Goal: Task Accomplishment & Management: Manage account settings

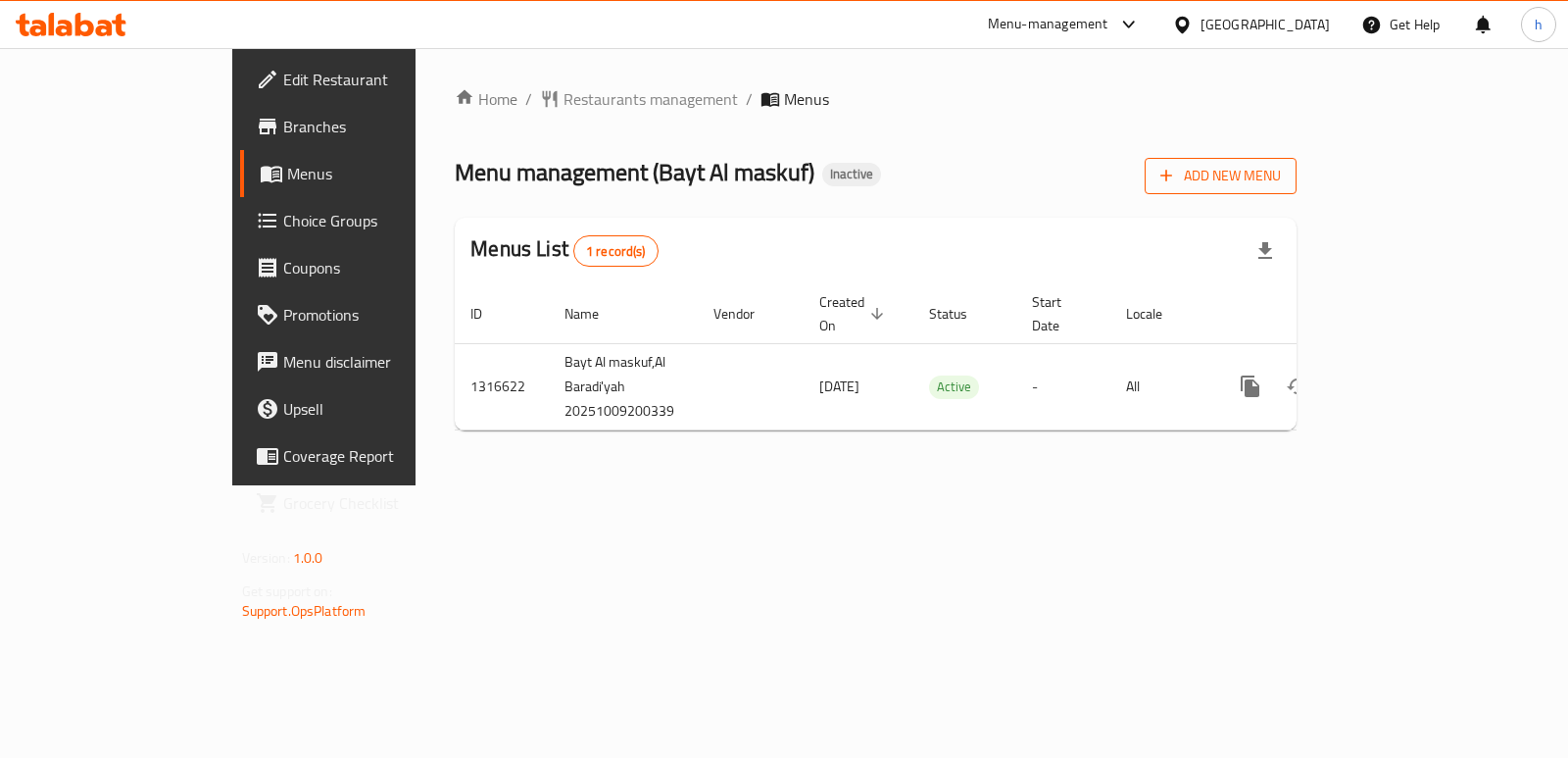
click at [1280, 179] on span "Add New Menu" at bounding box center [1221, 176] width 121 height 25
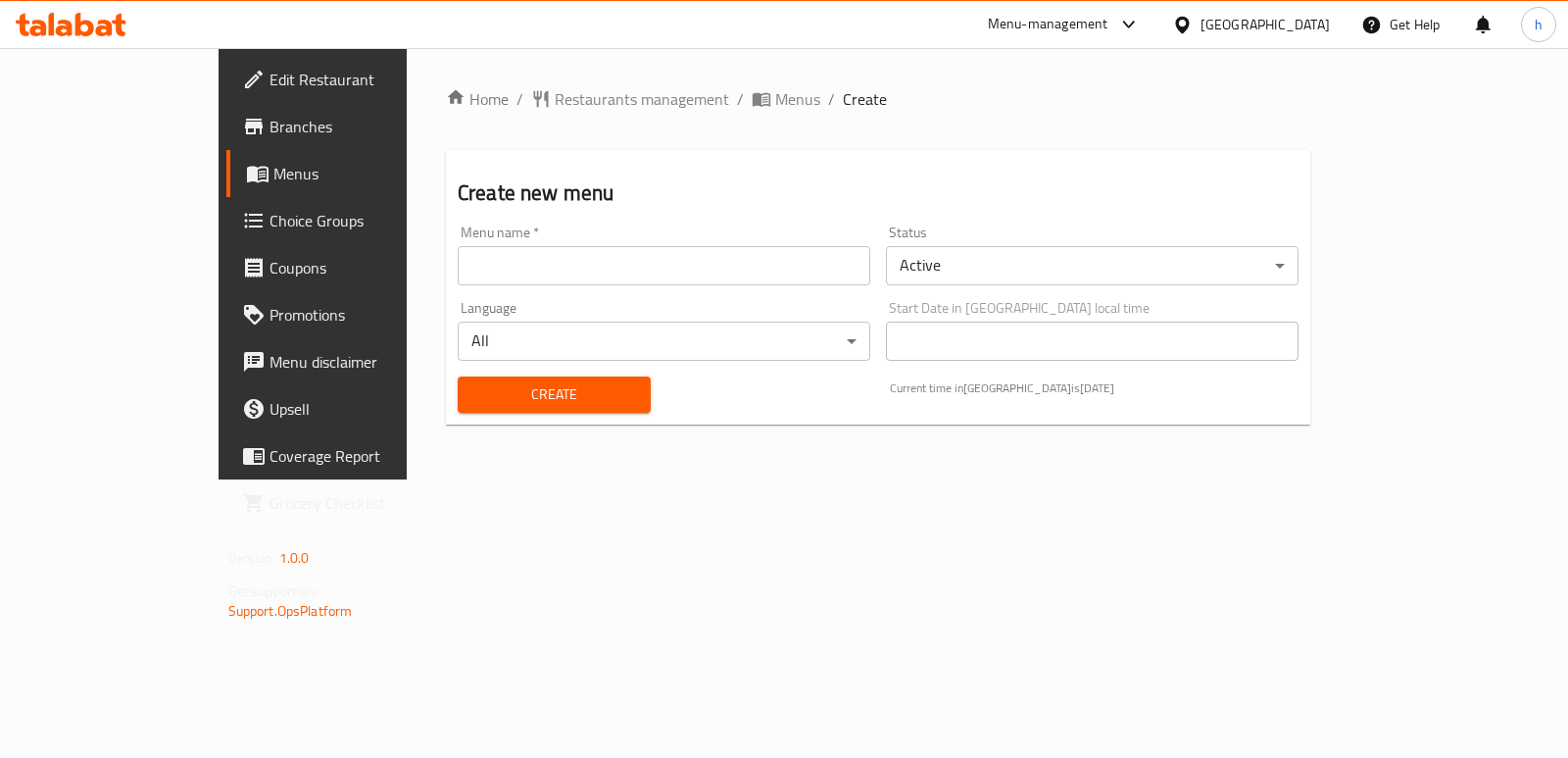
drag, startPoint x: 496, startPoint y: 275, endPoint x: 489, endPoint y: 283, distance: 10.6
click at [496, 275] on input "text" at bounding box center [663, 266] width 413 height 40
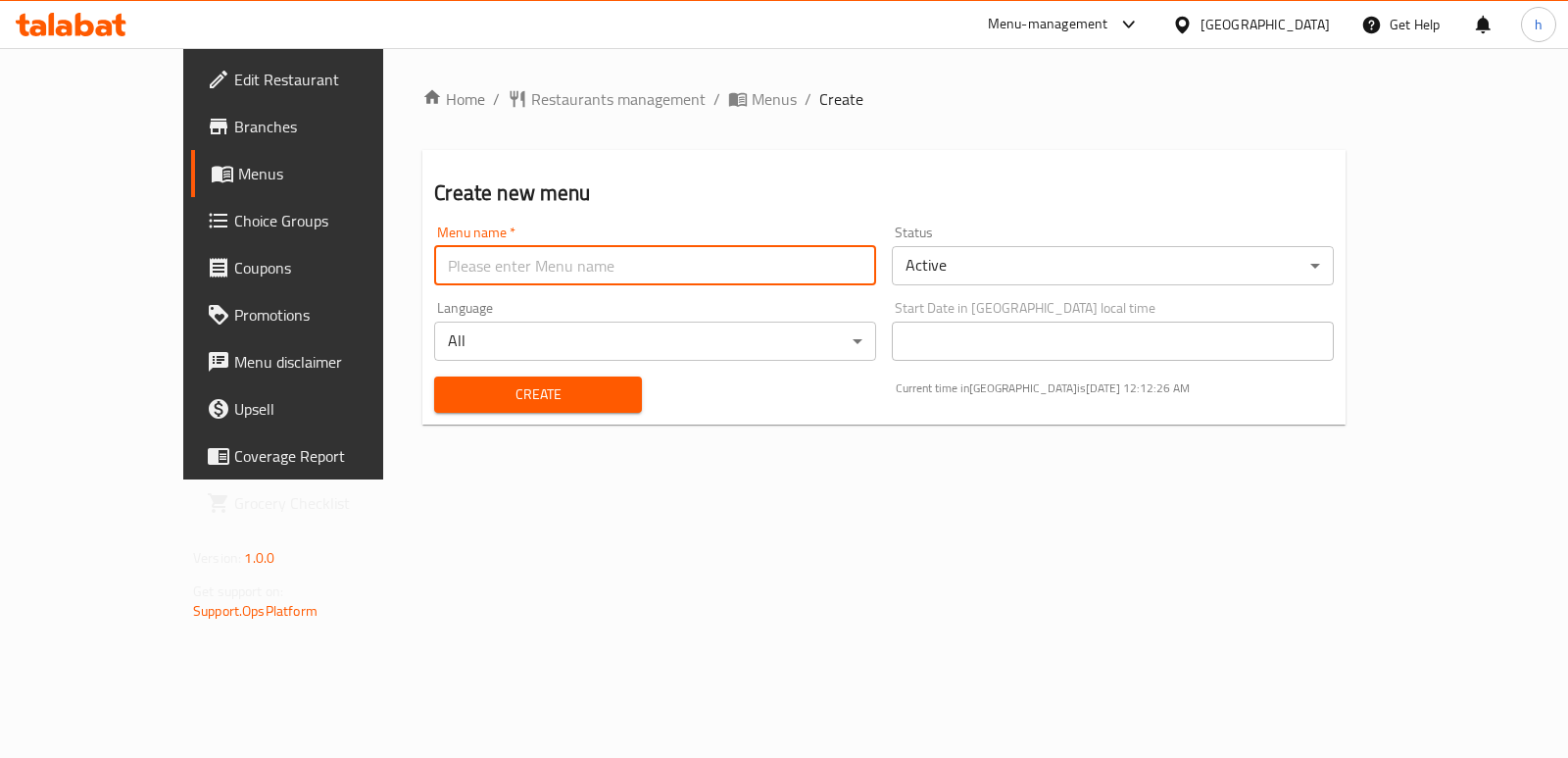
type input "Helin"
click at [449, 396] on span "Create" at bounding box center [537, 394] width 176 height 25
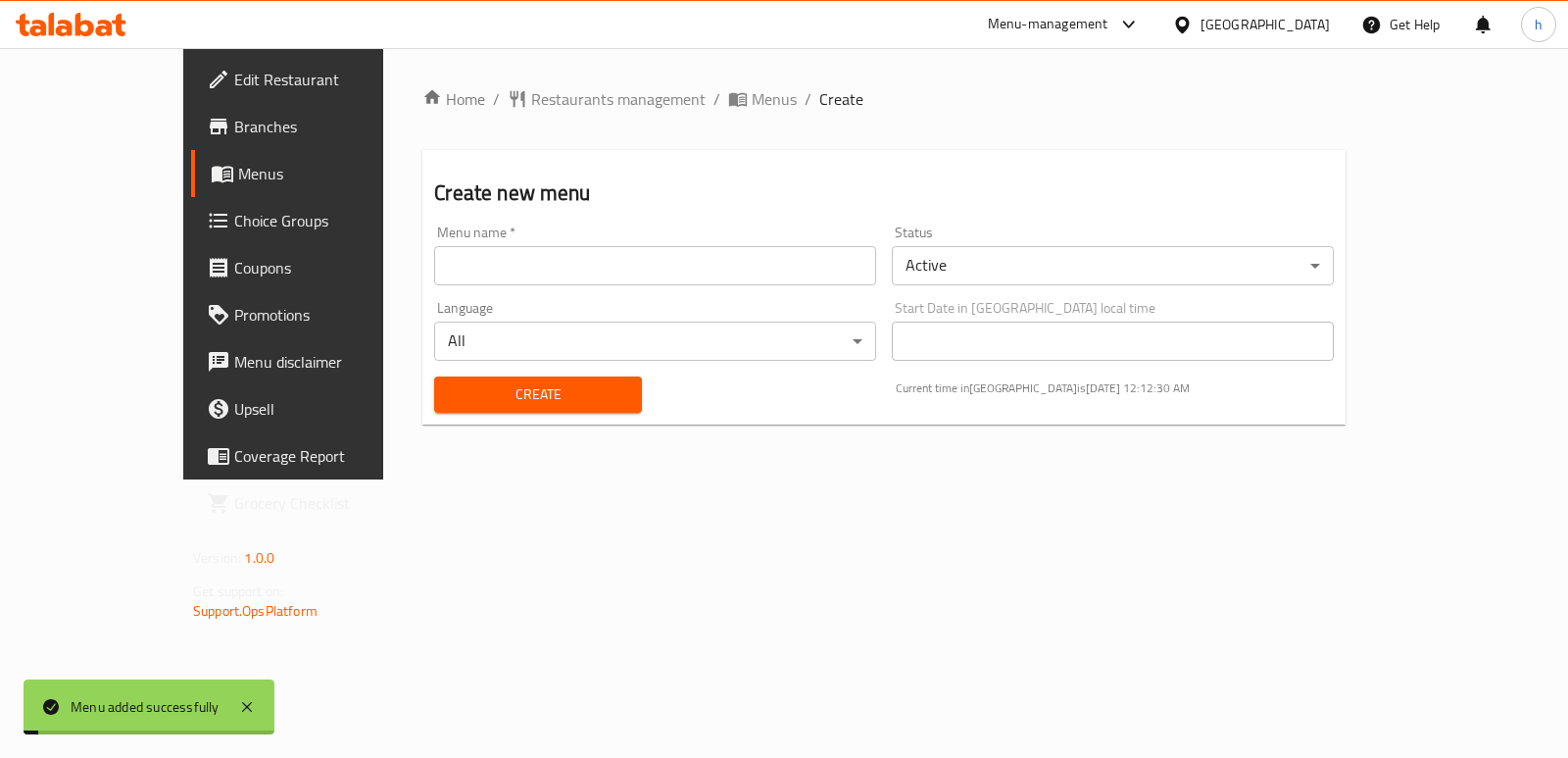
click at [238, 185] on span "Menus" at bounding box center [333, 174] width 191 height 24
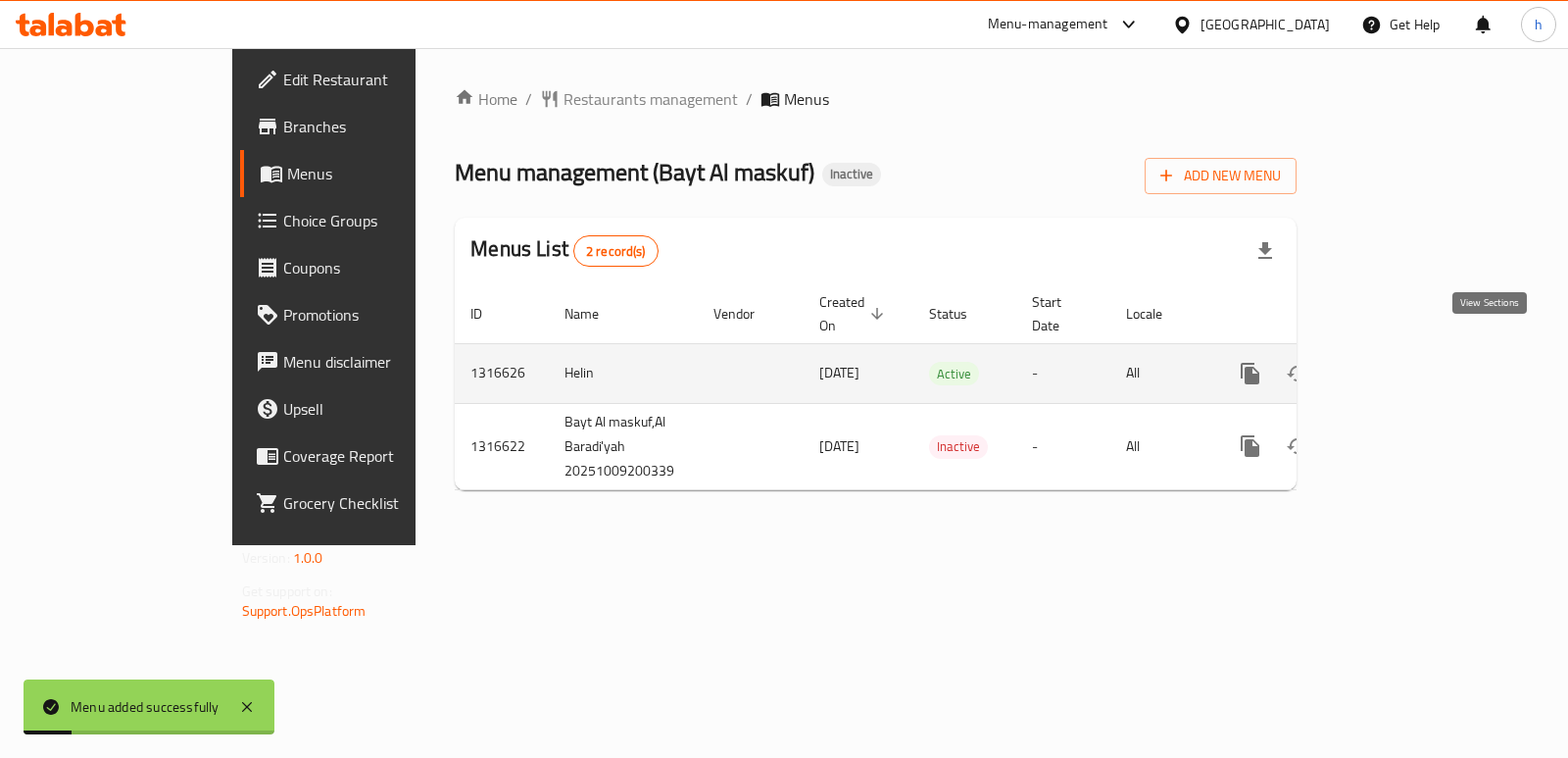
click at [1400, 364] on icon "enhanced table" at bounding box center [1391, 373] width 18 height 18
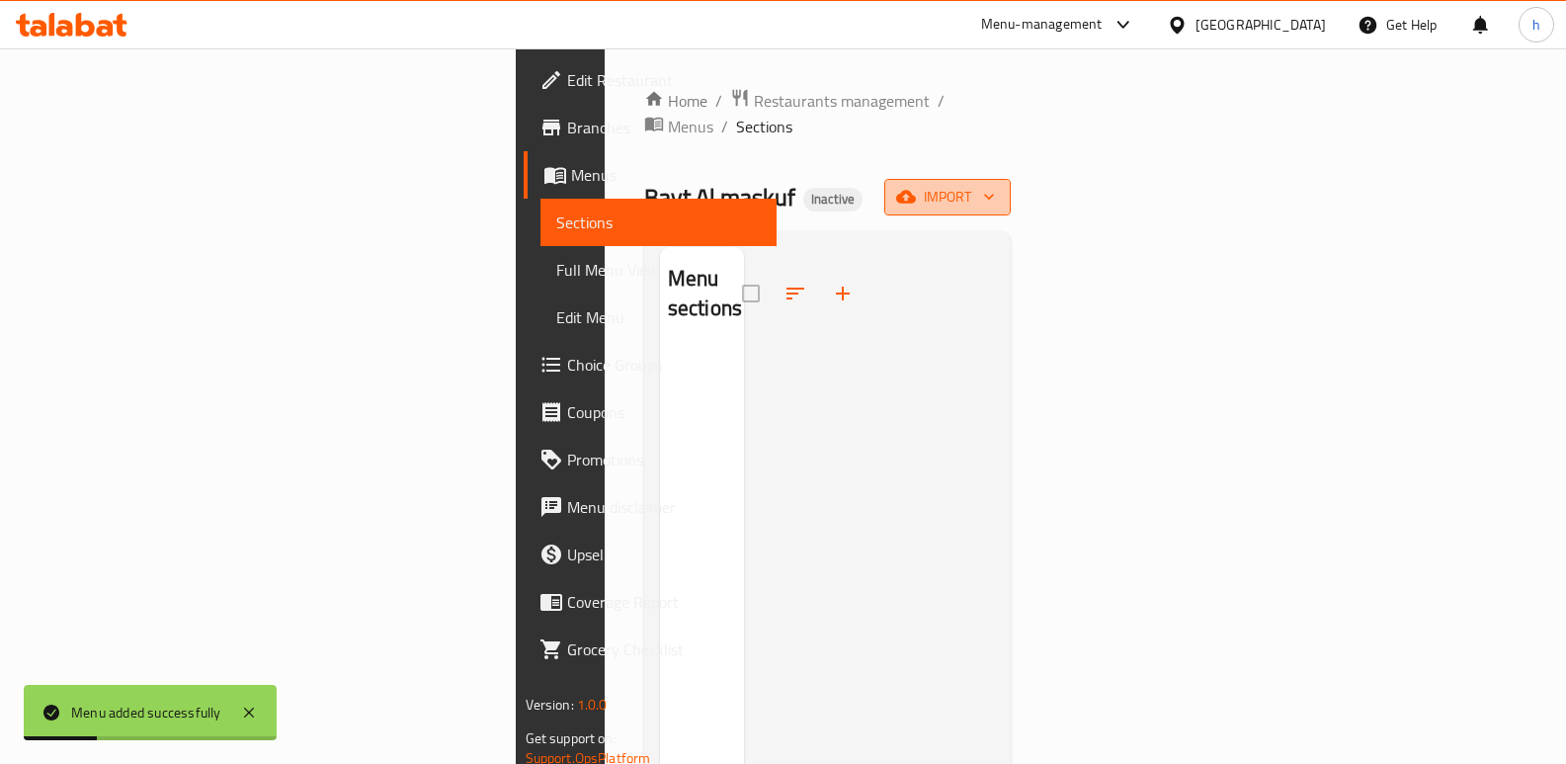
click at [995, 185] on span "import" at bounding box center [947, 197] width 95 height 25
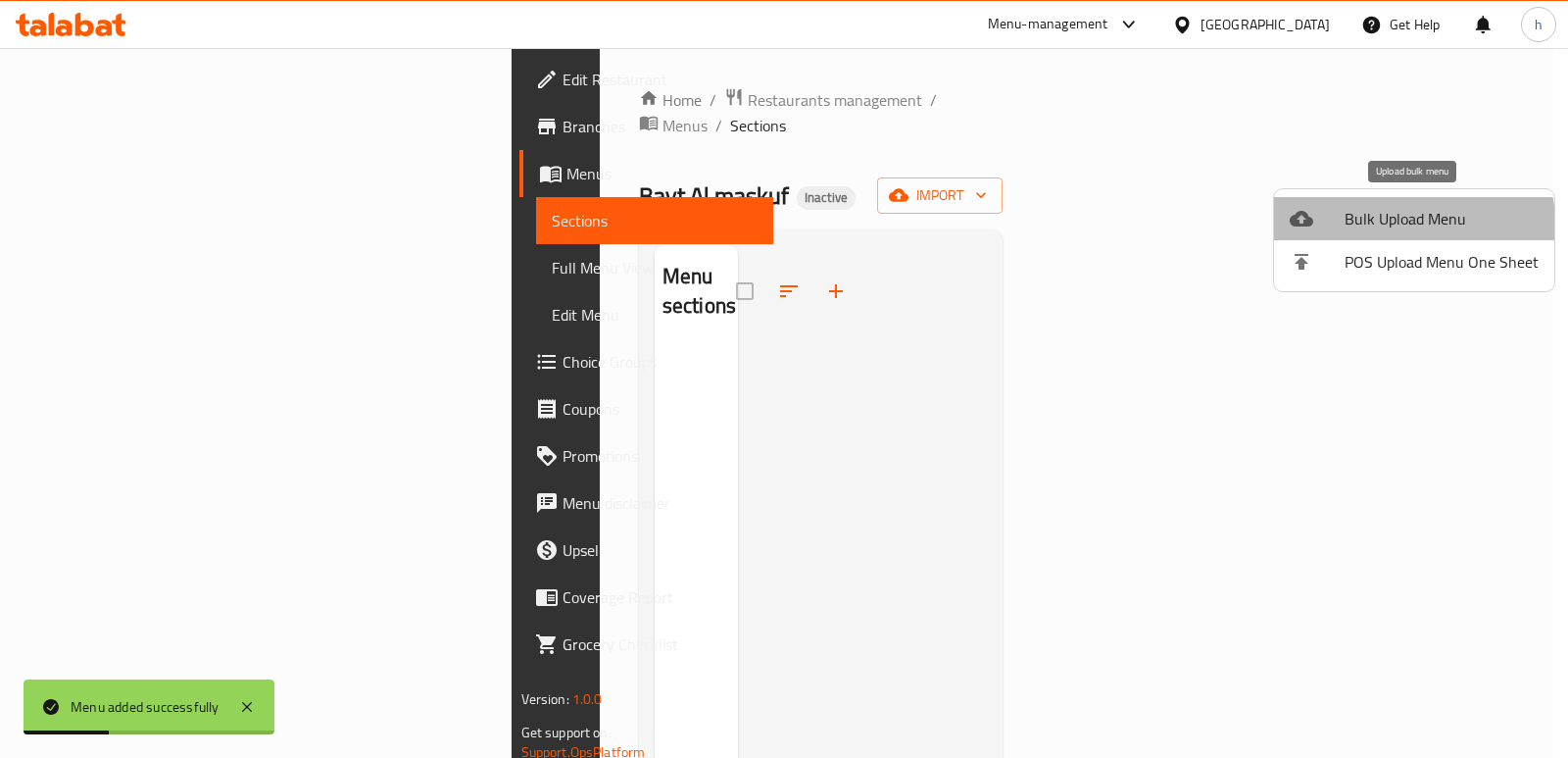
click at [1337, 235] on li "Bulk Upload Menu" at bounding box center [1413, 218] width 281 height 43
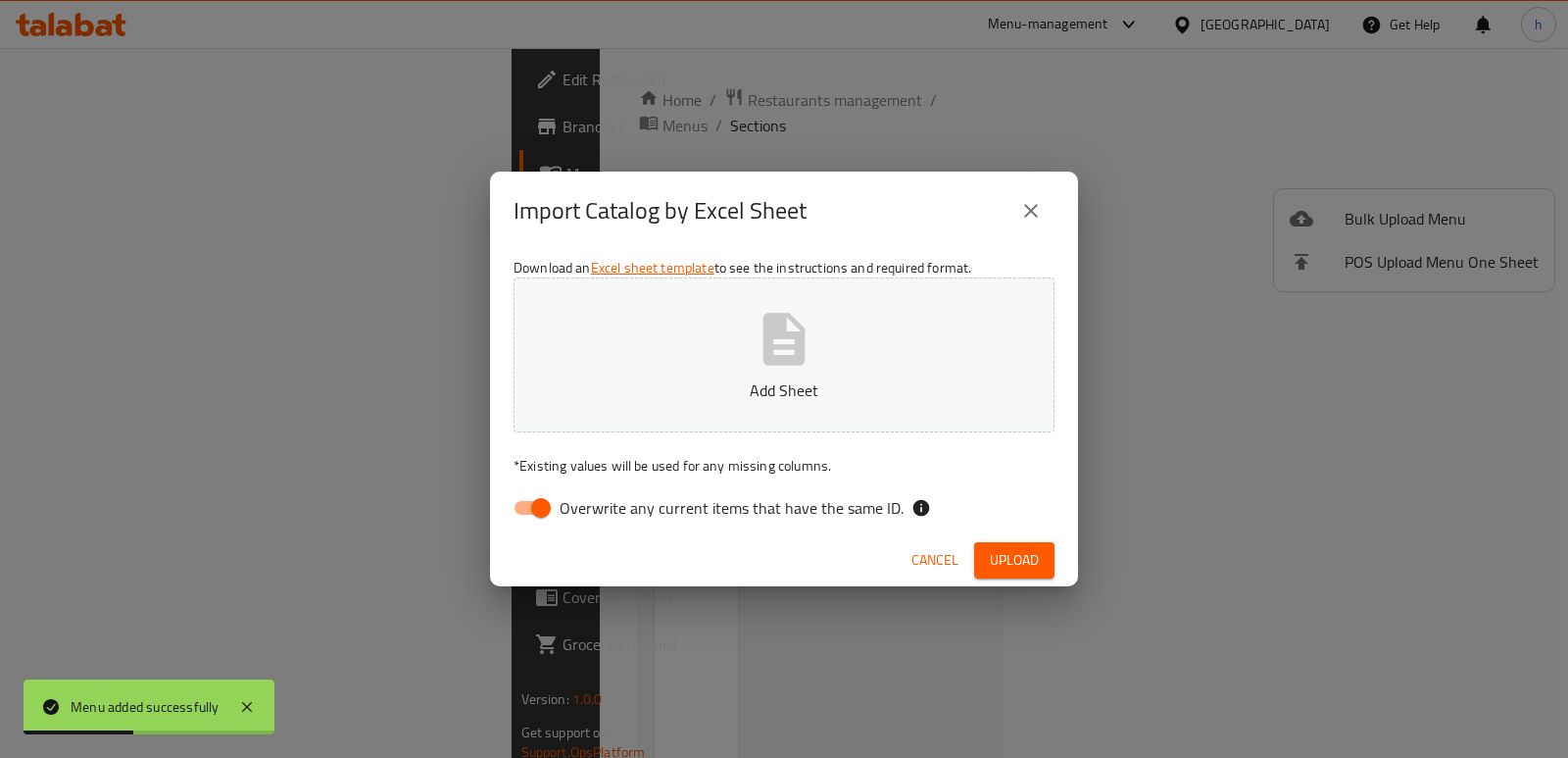
click at [536, 508] on input "Overwrite any current items that have the same ID." at bounding box center [541, 508] width 112 height 38
checkbox input "false"
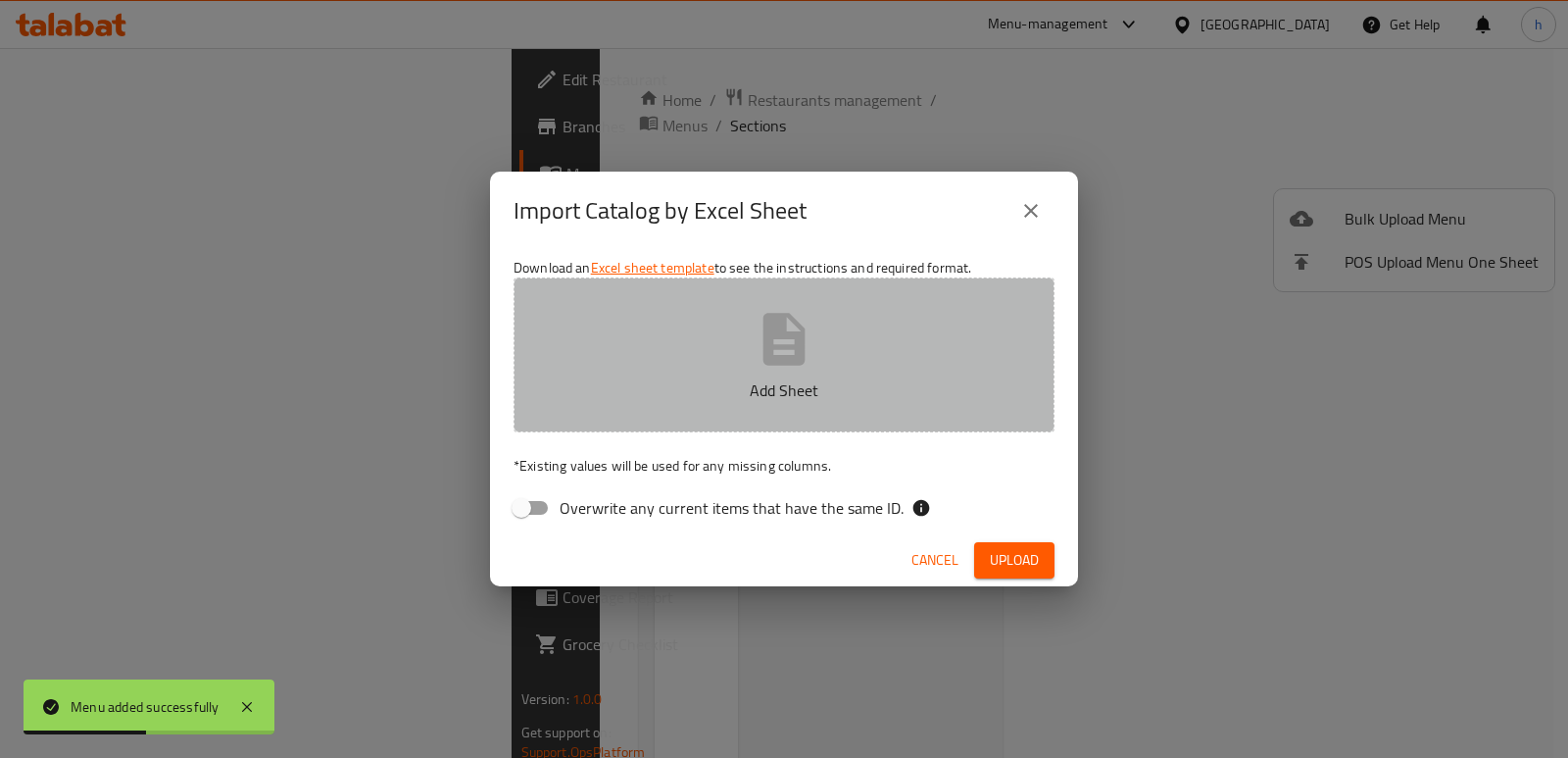
click at [781, 363] on icon "button" at bounding box center [784, 338] width 42 height 52
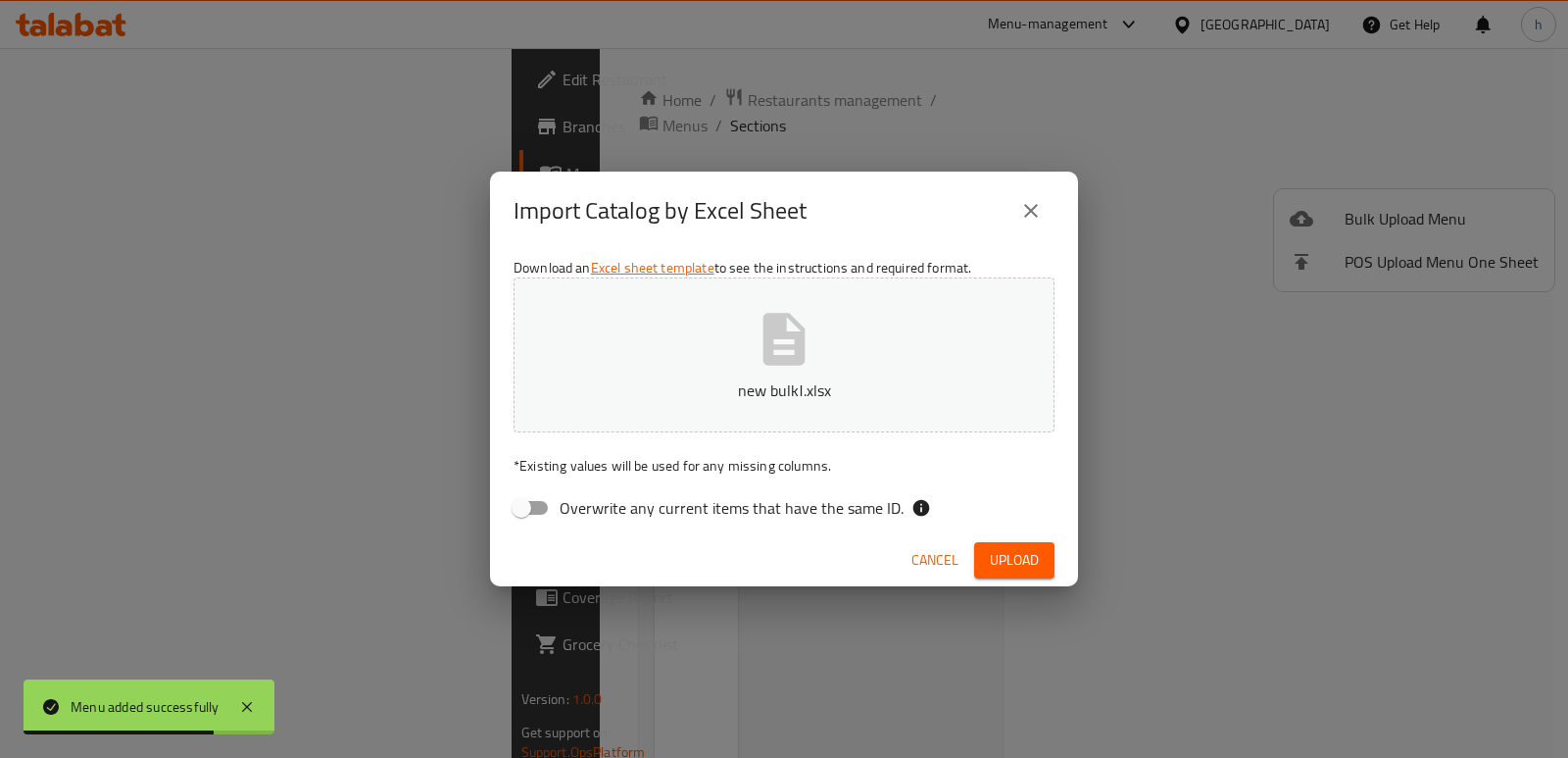
click at [1027, 560] on span "Upload" at bounding box center [1014, 560] width 49 height 25
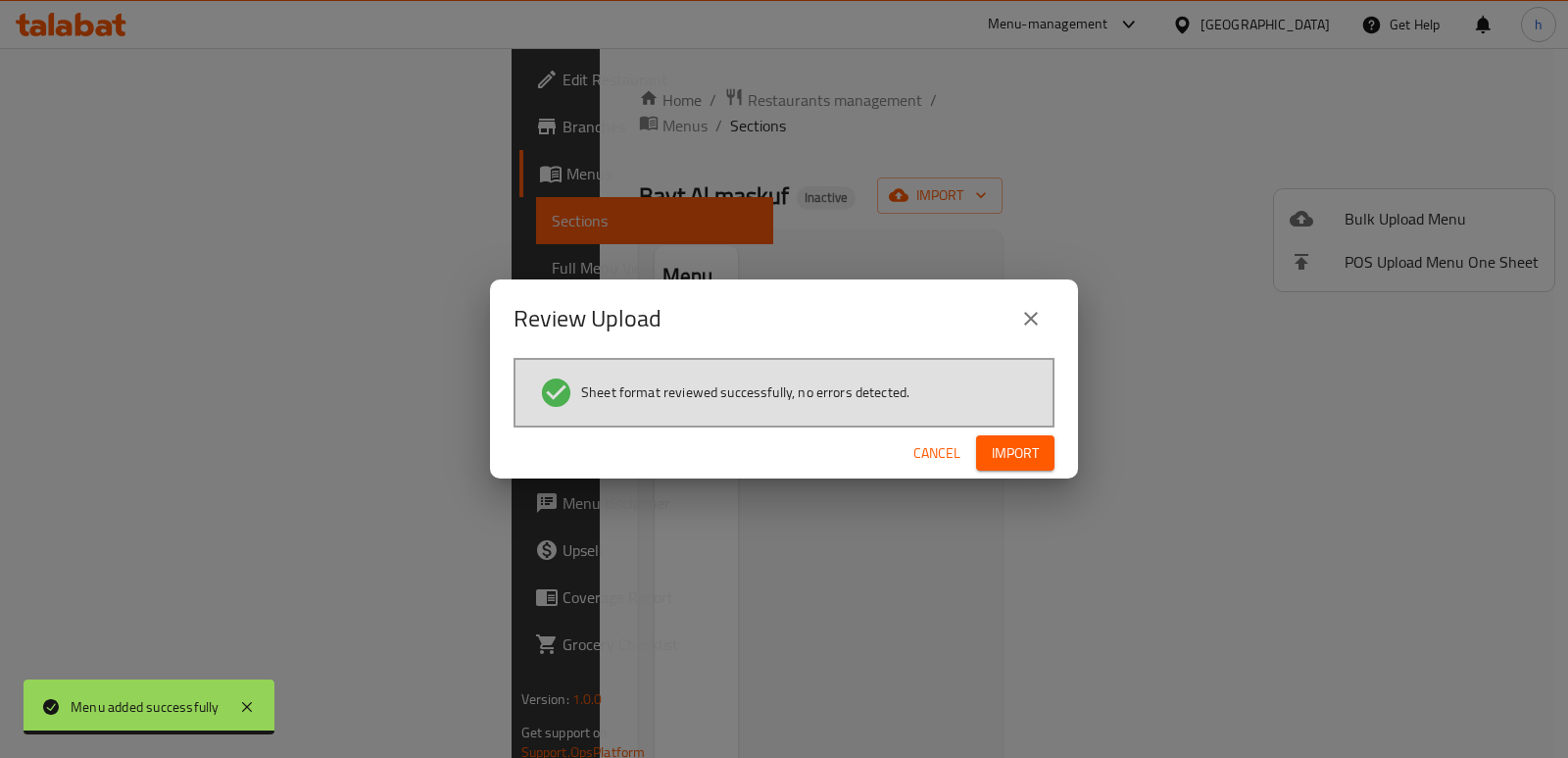
click at [1013, 443] on span "Import" at bounding box center [1015, 453] width 47 height 25
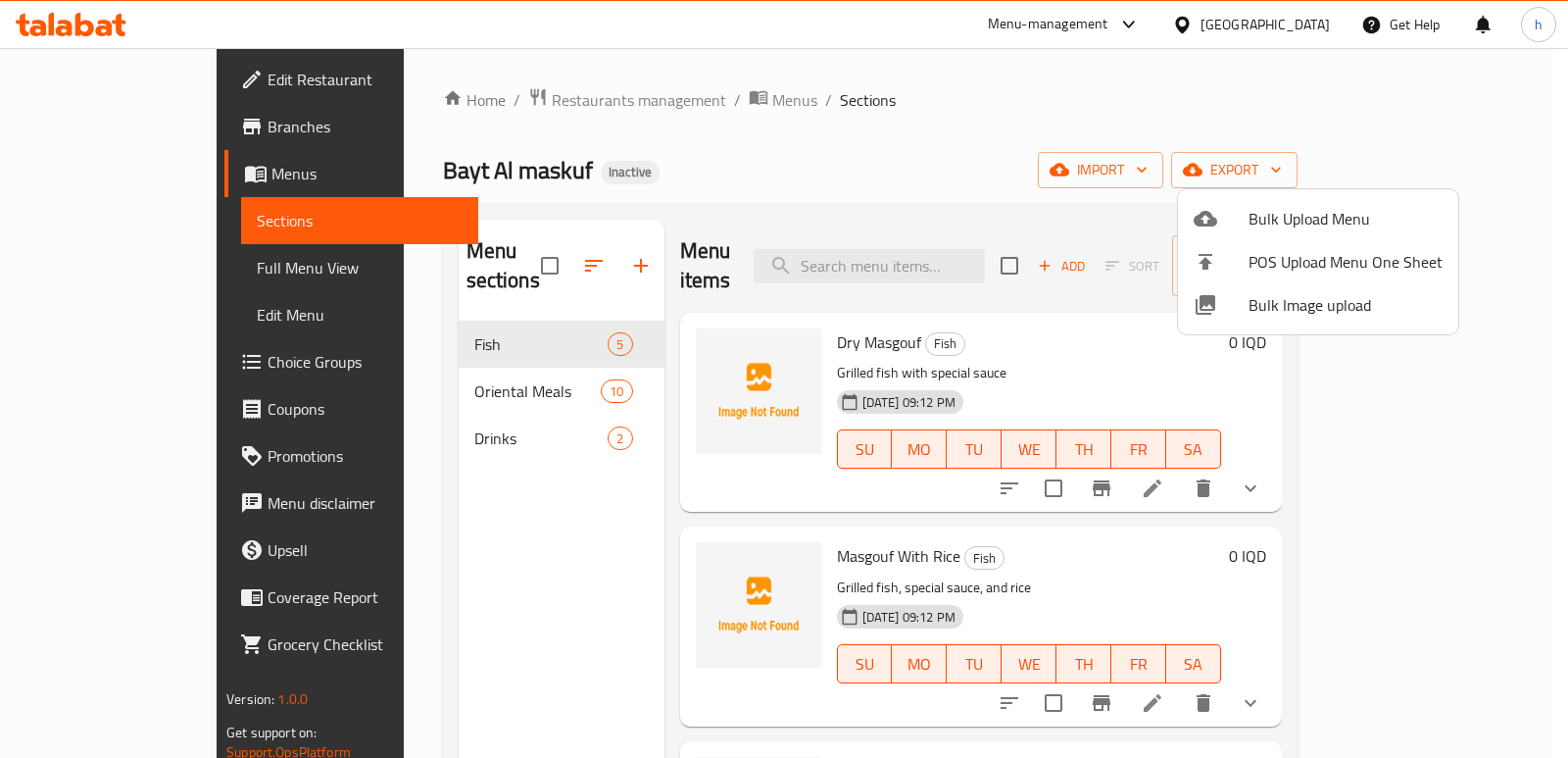
click at [474, 573] on div at bounding box center [784, 379] width 1568 height 758
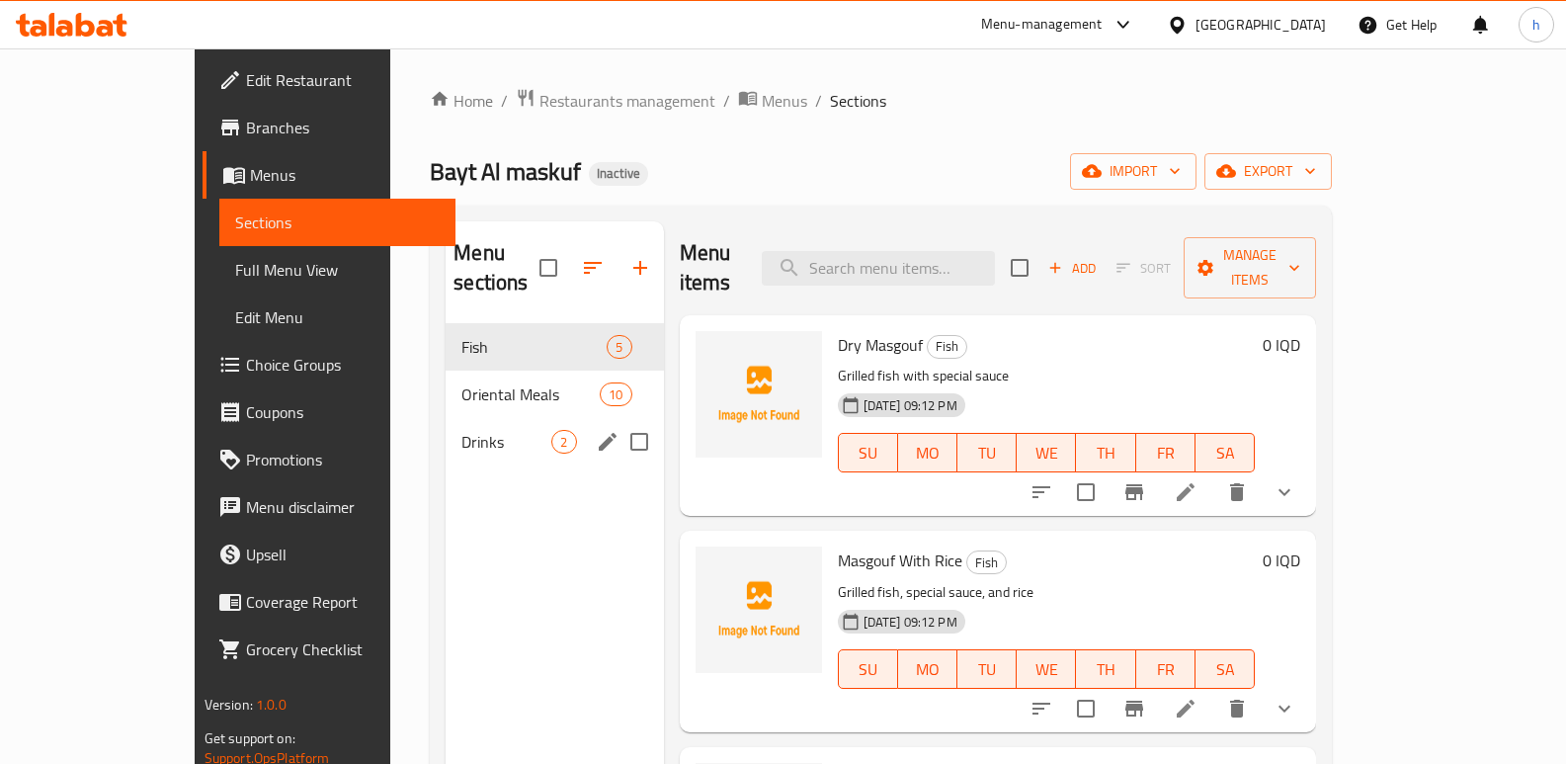
click at [461, 430] on span "Drinks" at bounding box center [506, 442] width 90 height 24
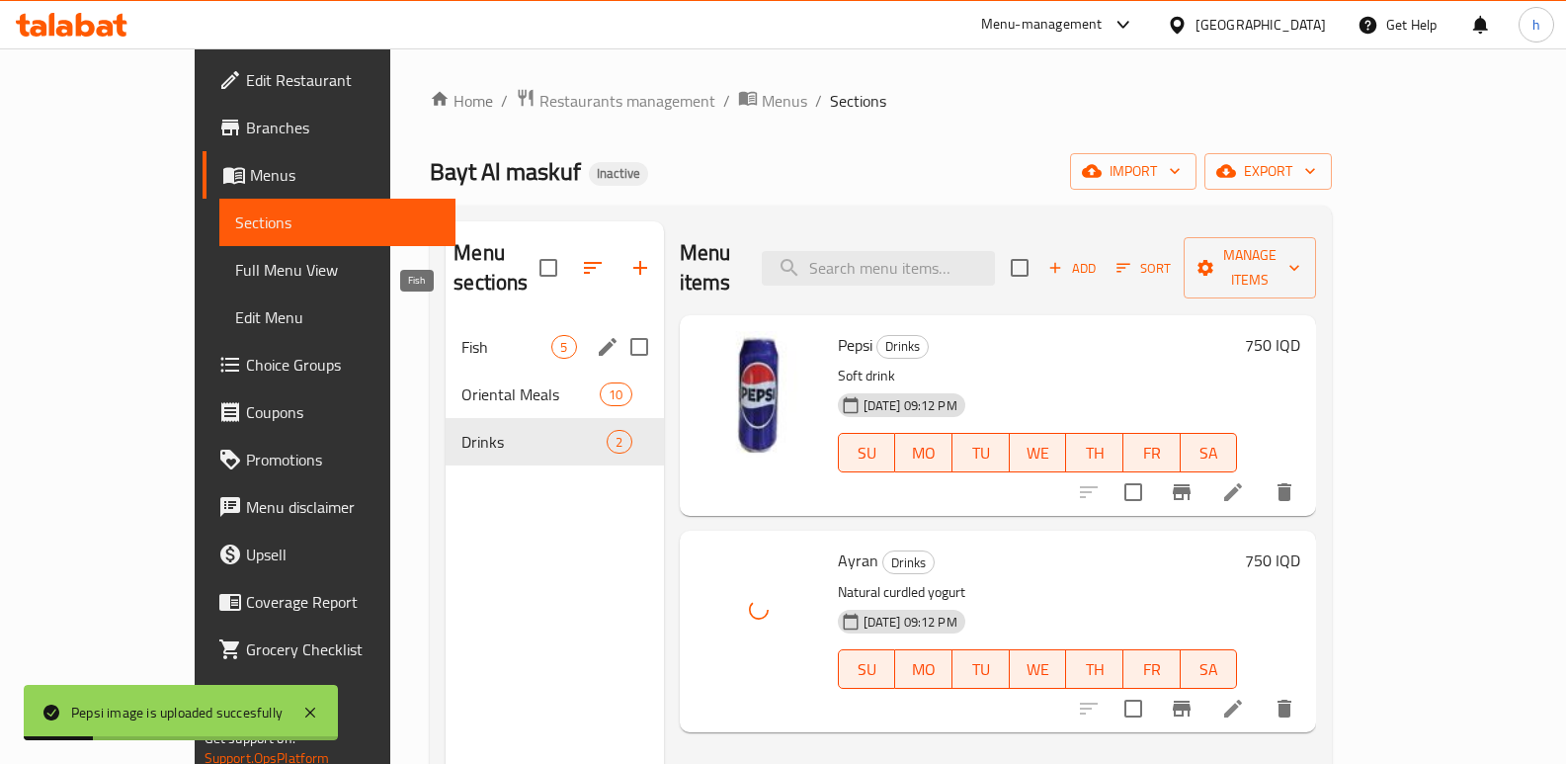
click at [461, 335] on span "Fish" at bounding box center [506, 347] width 90 height 24
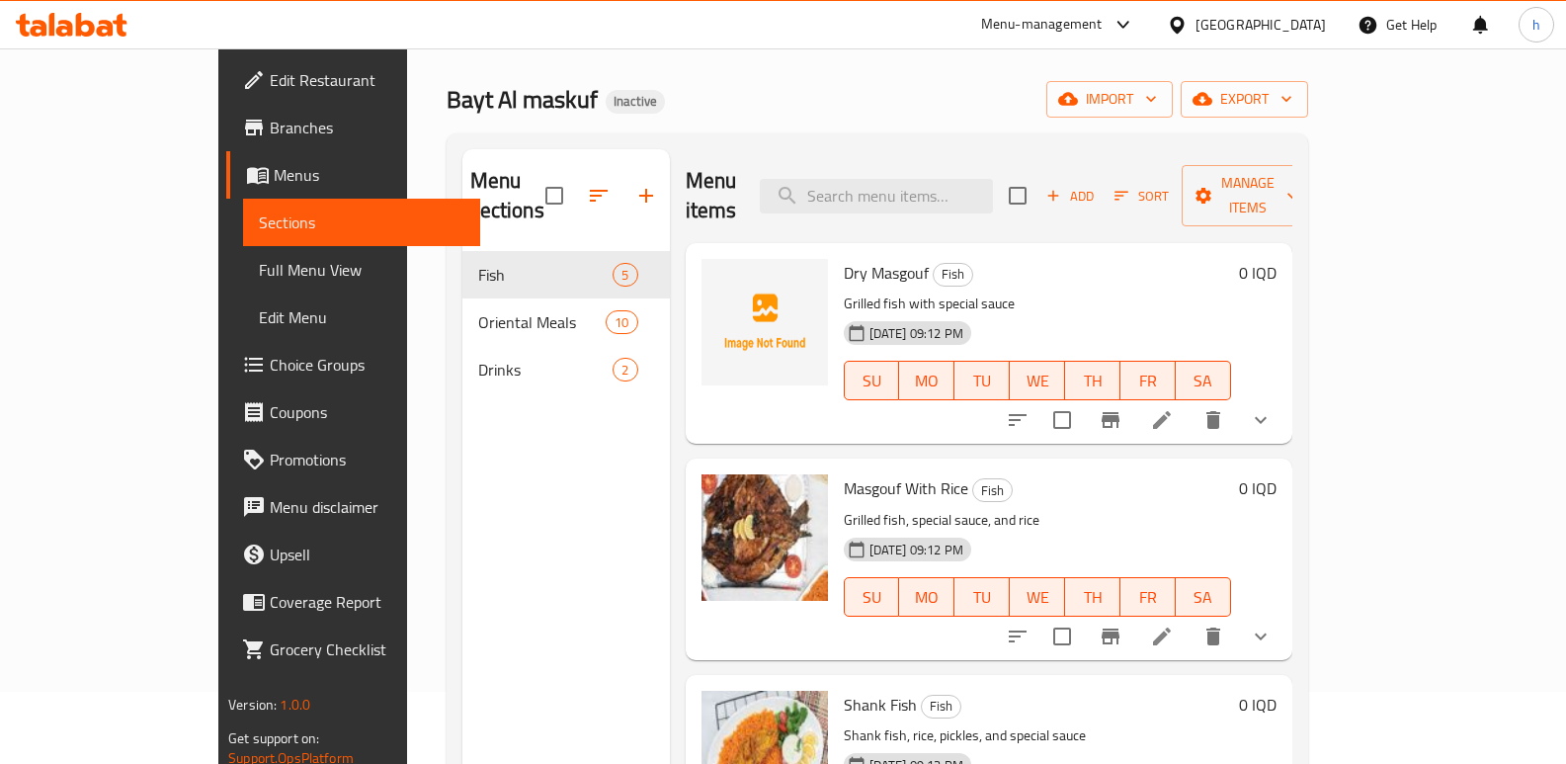
click at [1189, 402] on li at bounding box center [1161, 420] width 55 height 36
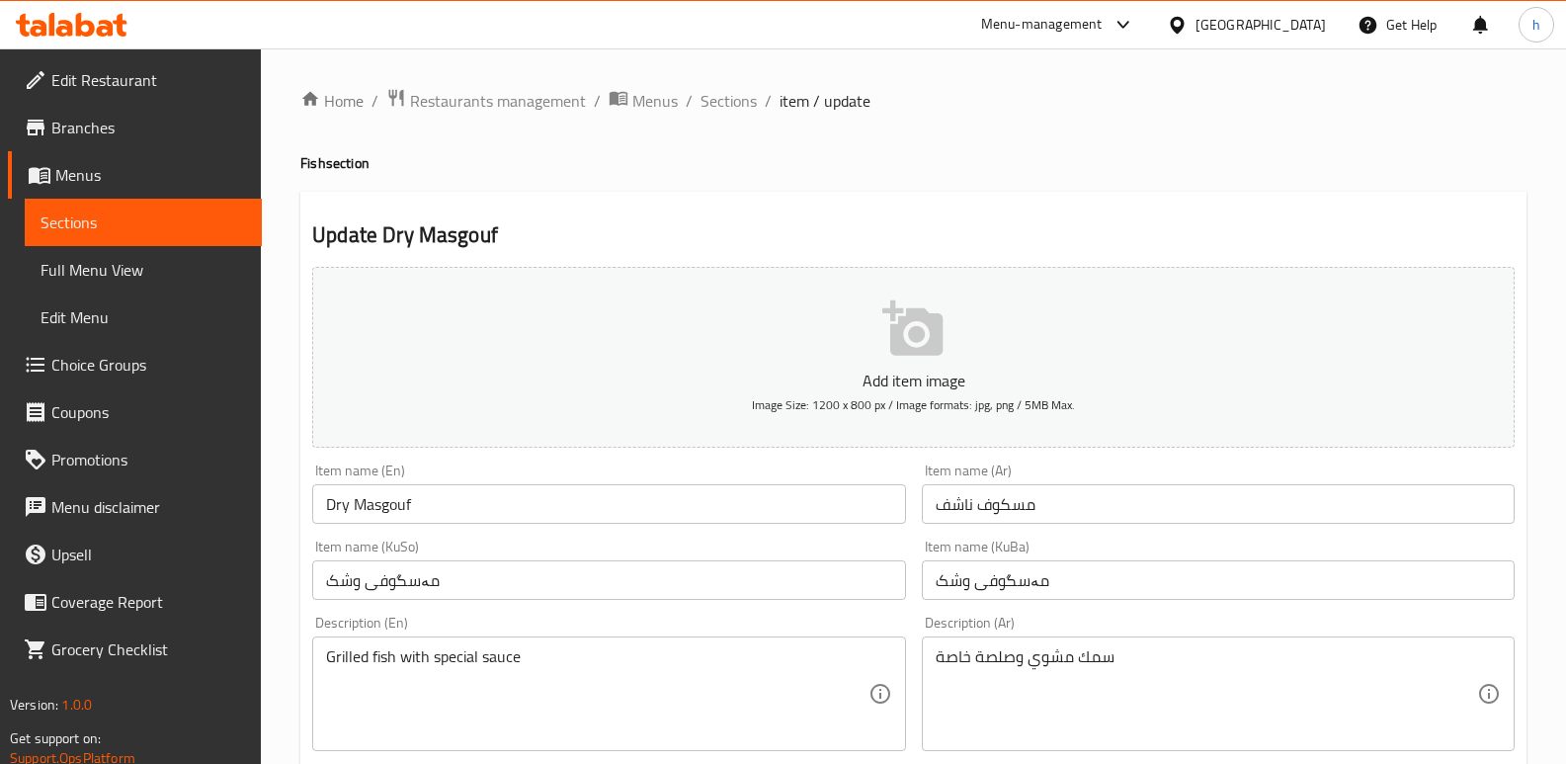
click at [183, 216] on span "Sections" at bounding box center [143, 222] width 205 height 24
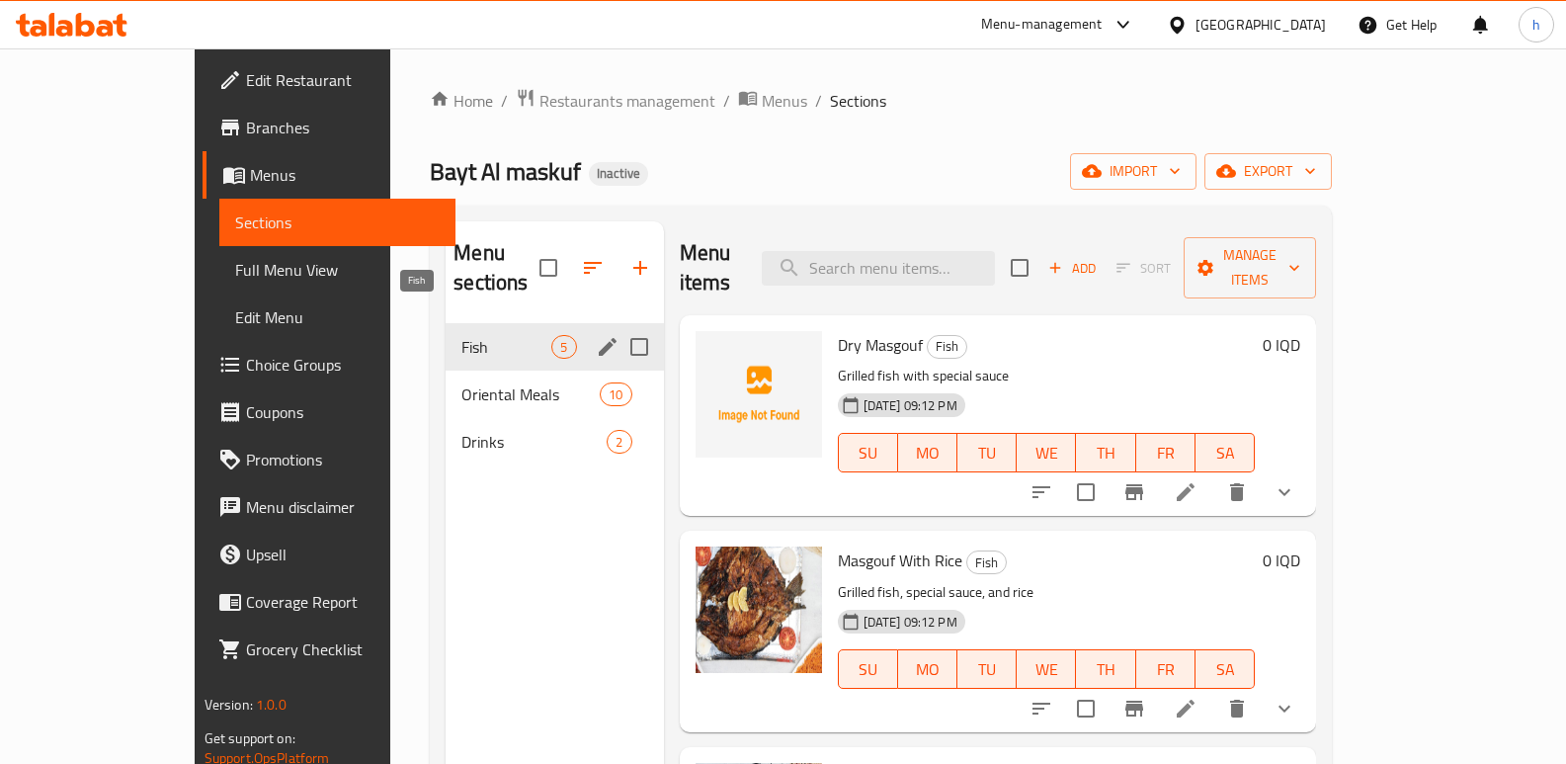
click at [461, 335] on span "Fish" at bounding box center [506, 347] width 90 height 24
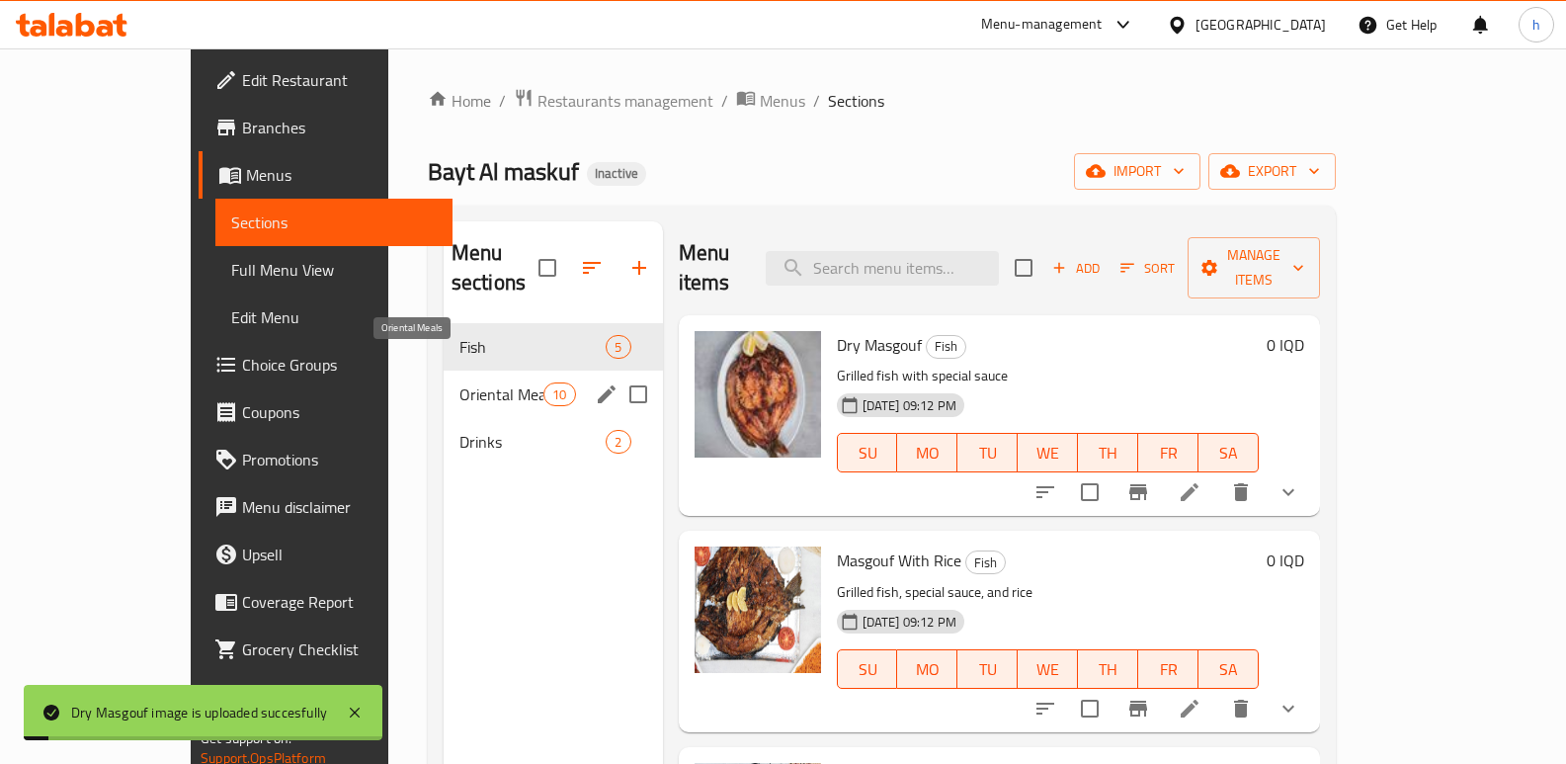
click at [459, 382] on span "Oriental Meals" at bounding box center [501, 394] width 84 height 24
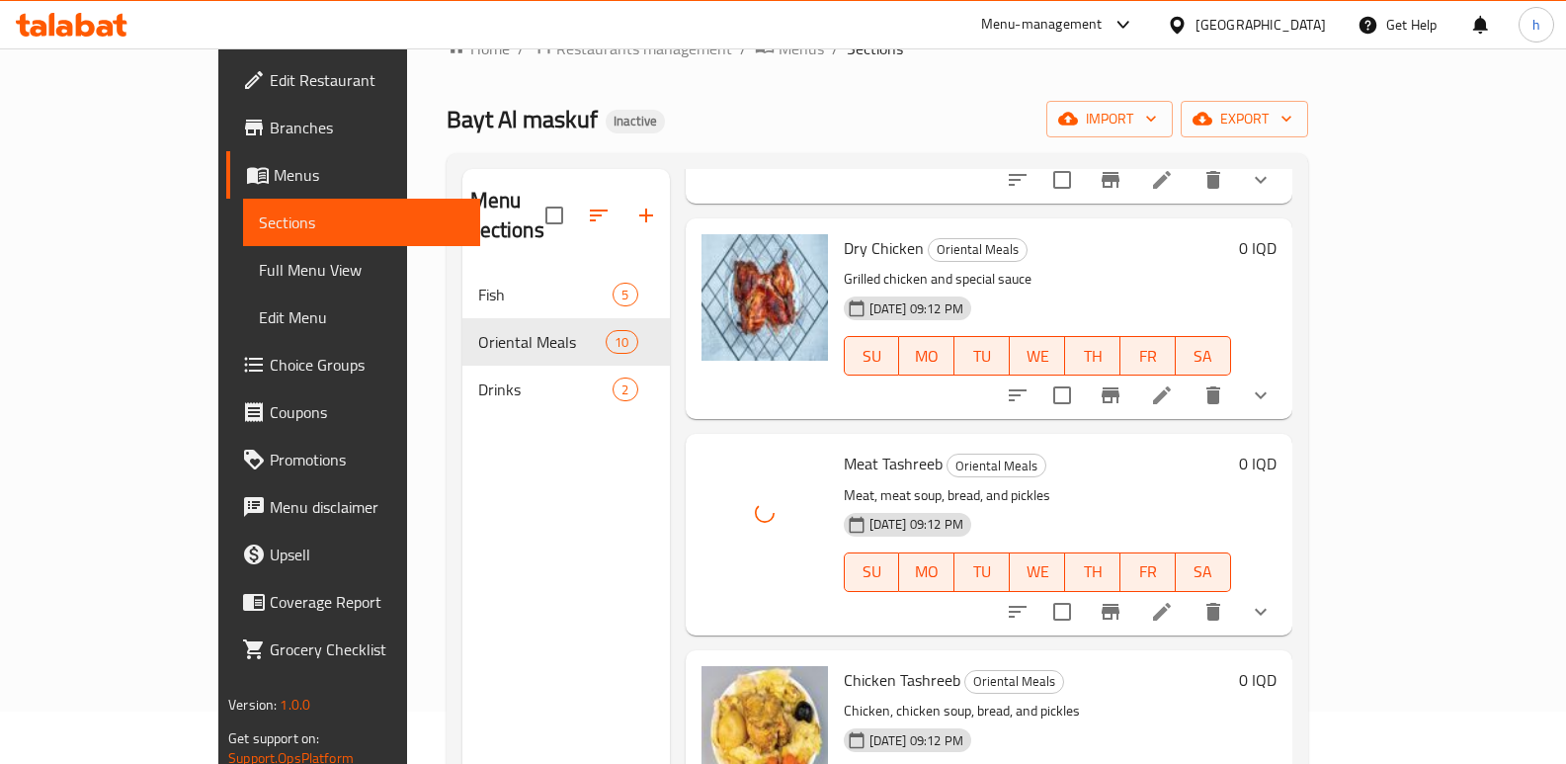
scroll to position [24, 0]
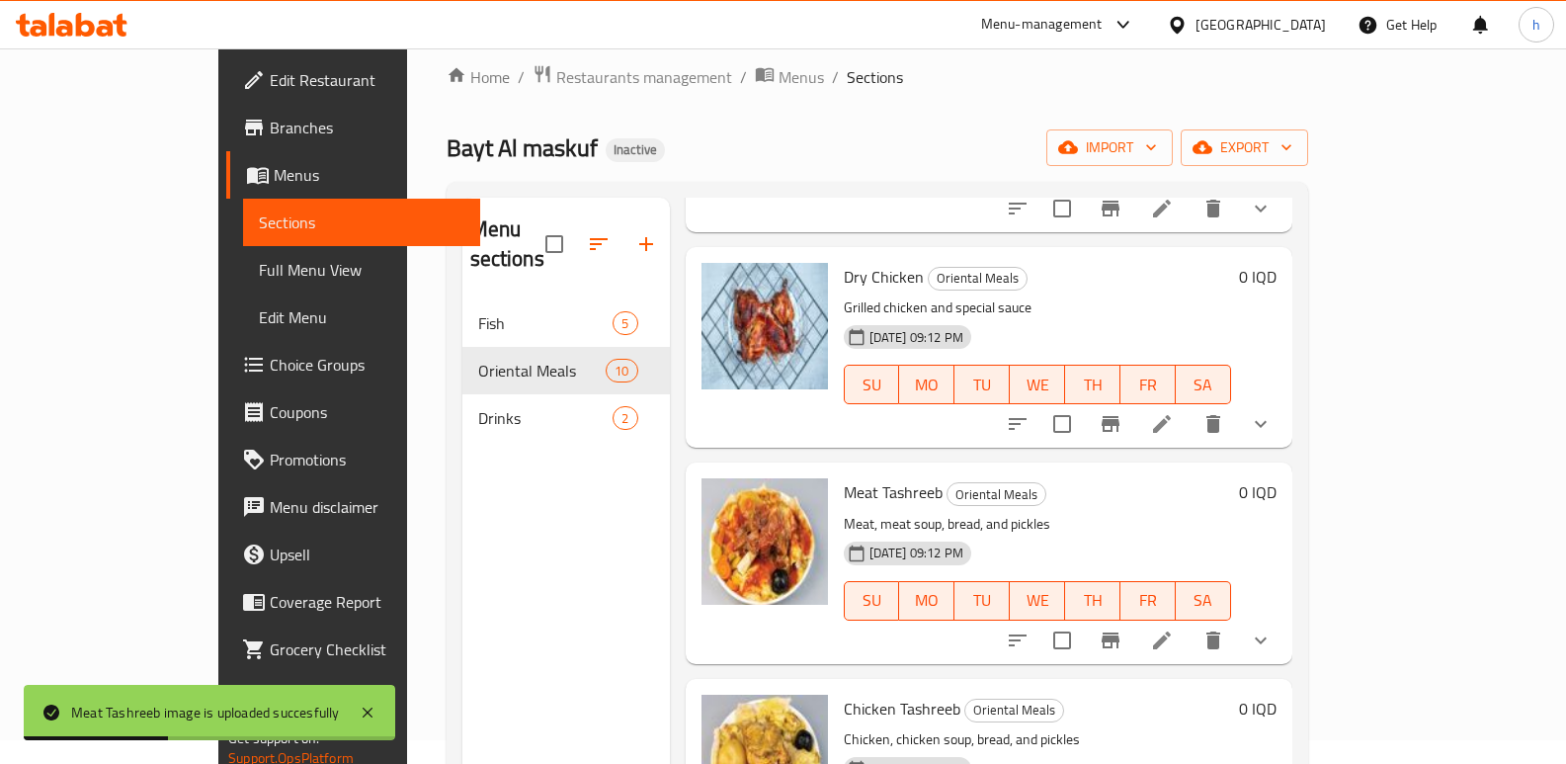
click at [270, 84] on span "Edit Restaurant" at bounding box center [367, 80] width 195 height 24
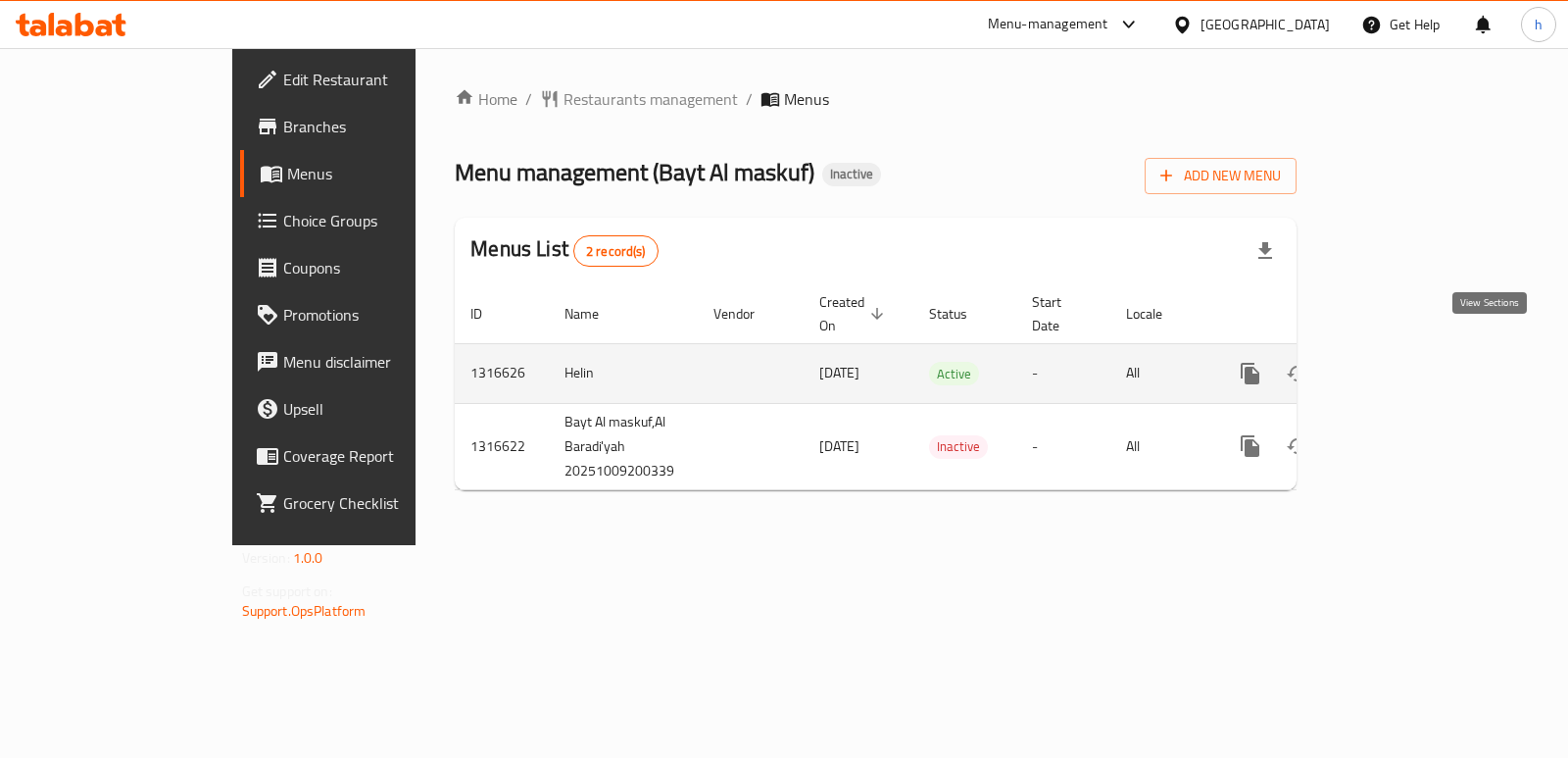
click at [1403, 363] on icon "enhanced table" at bounding box center [1391, 374] width 24 height 24
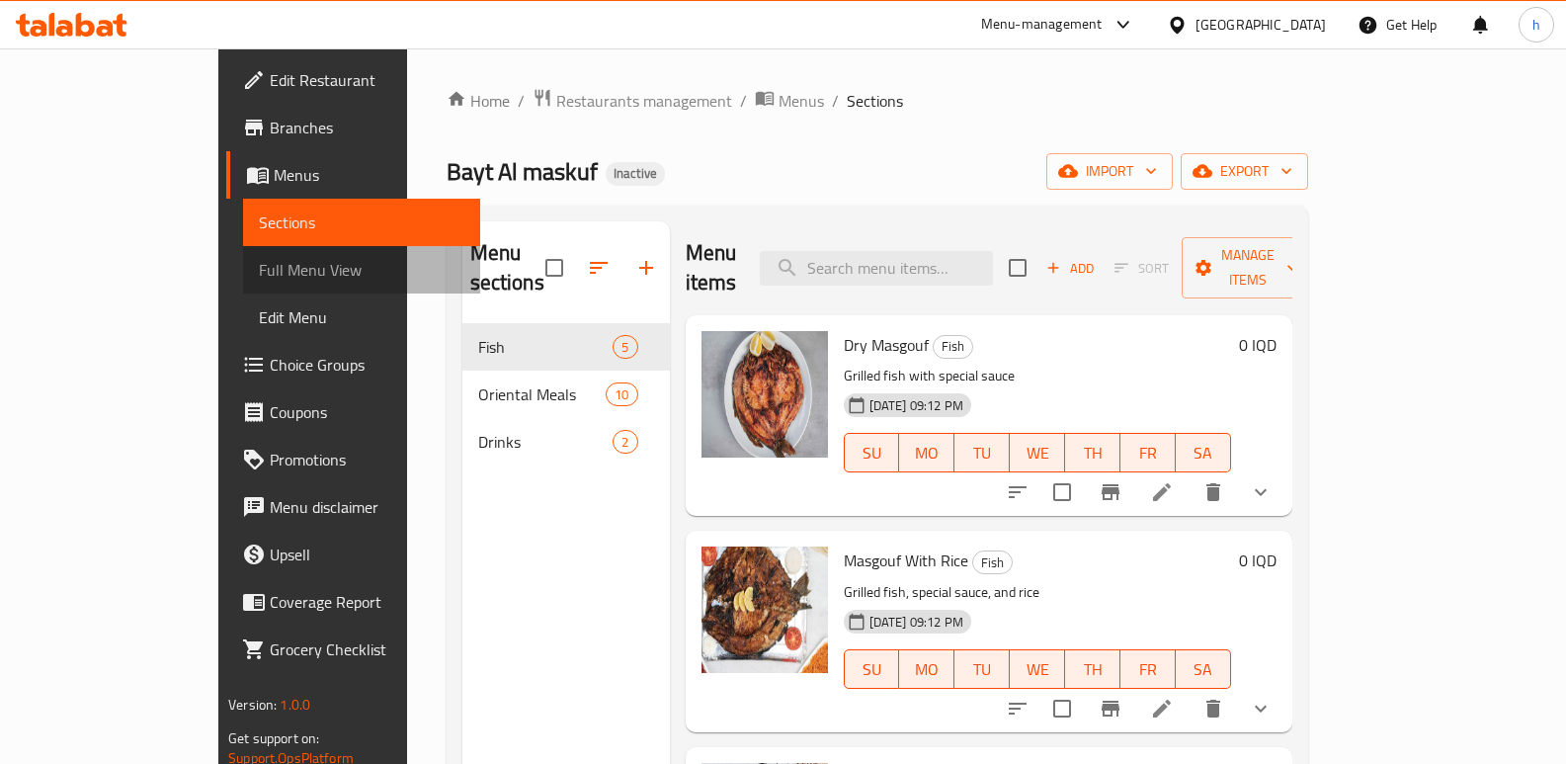
click at [259, 278] on span "Full Menu View" at bounding box center [361, 270] width 205 height 24
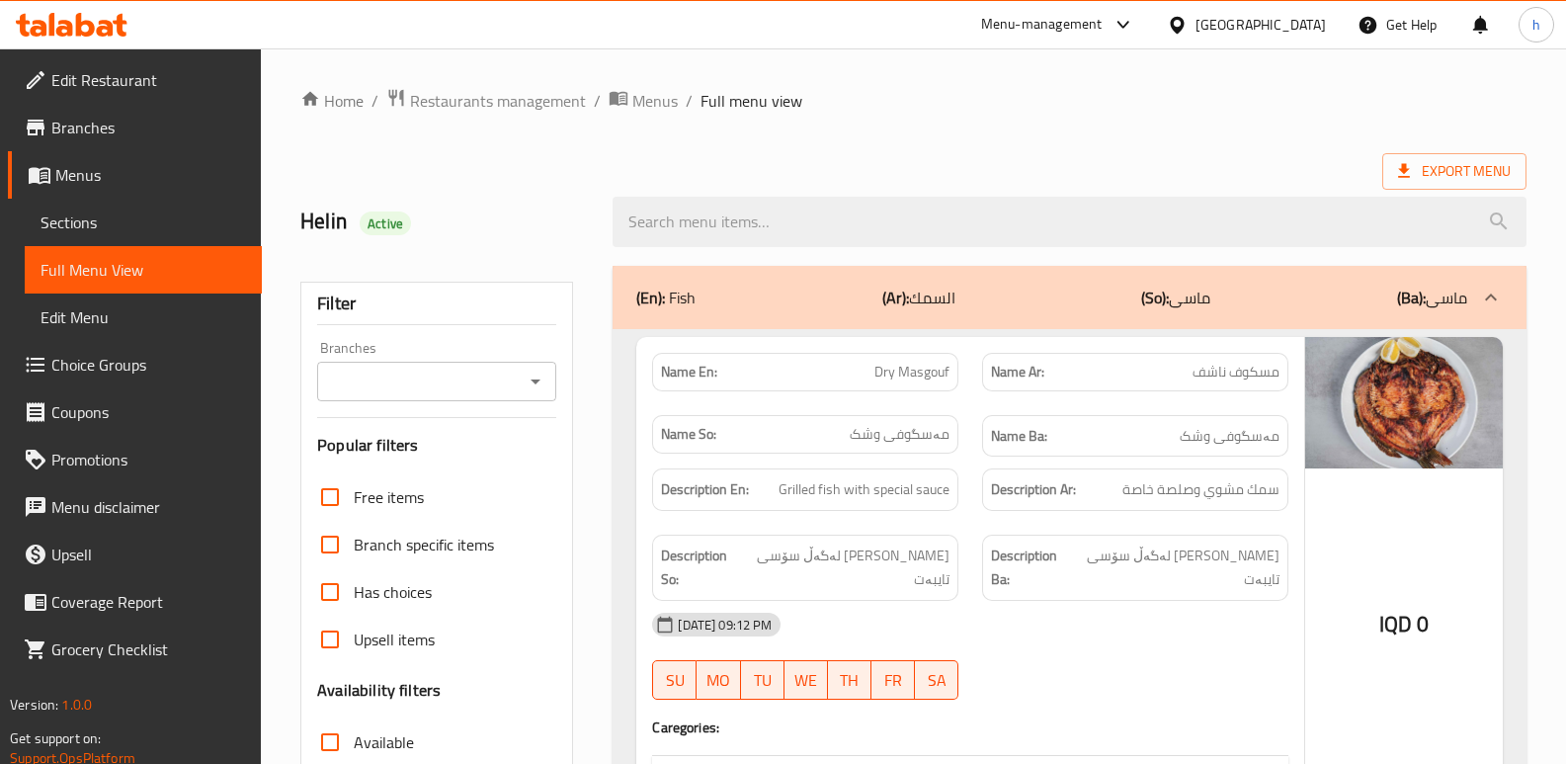
click at [436, 398] on div "Branches" at bounding box center [436, 382] width 239 height 40
click at [462, 395] on div "Branches" at bounding box center [436, 382] width 239 height 40
click at [464, 386] on input "Branches" at bounding box center [420, 381] width 195 height 28
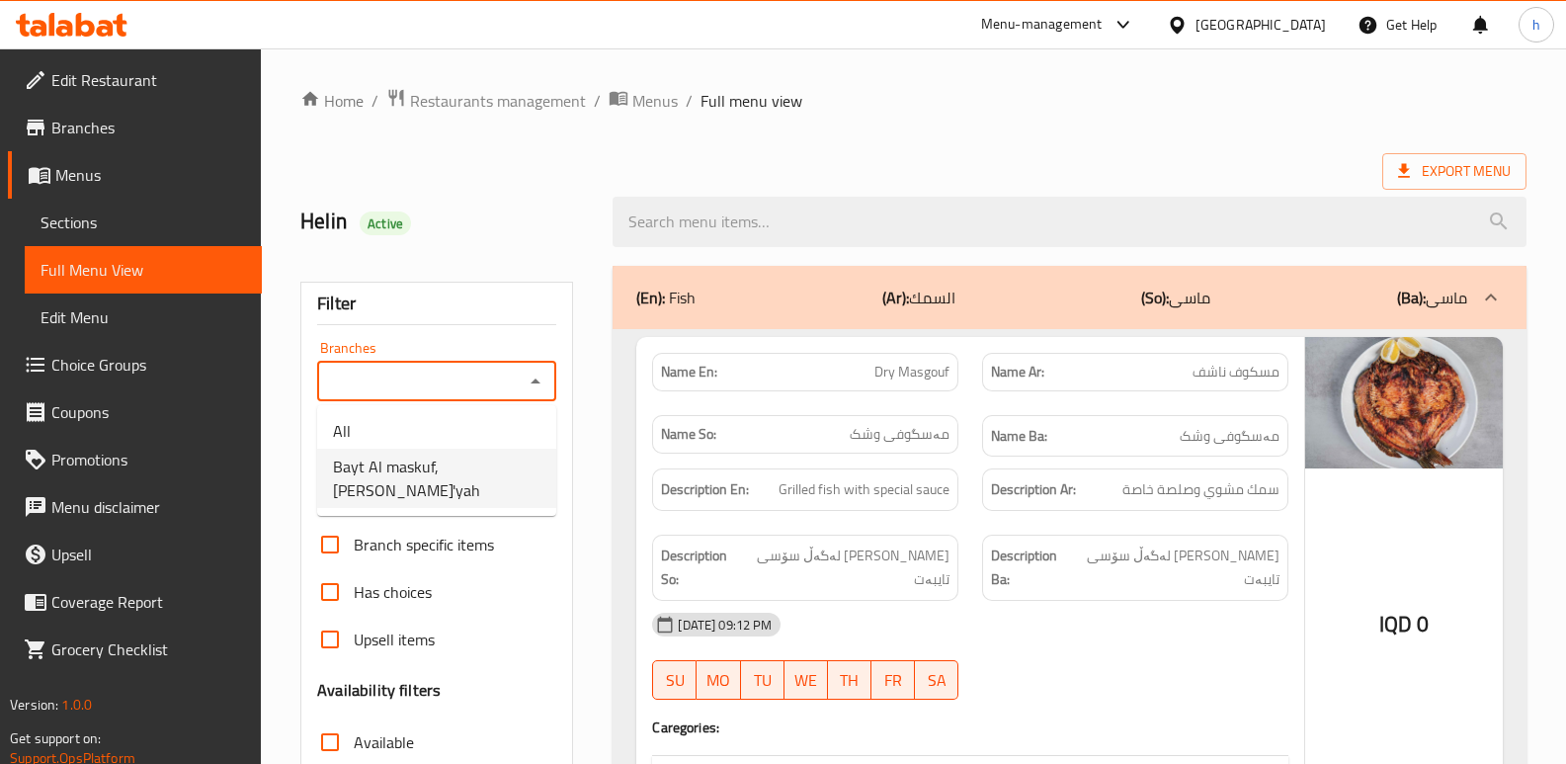
click at [500, 483] on li "Bayt Al maskuf, Al Baradi'yah" at bounding box center [436, 477] width 239 height 59
type input "Bayt Al maskuf, Al Baradi'yah"
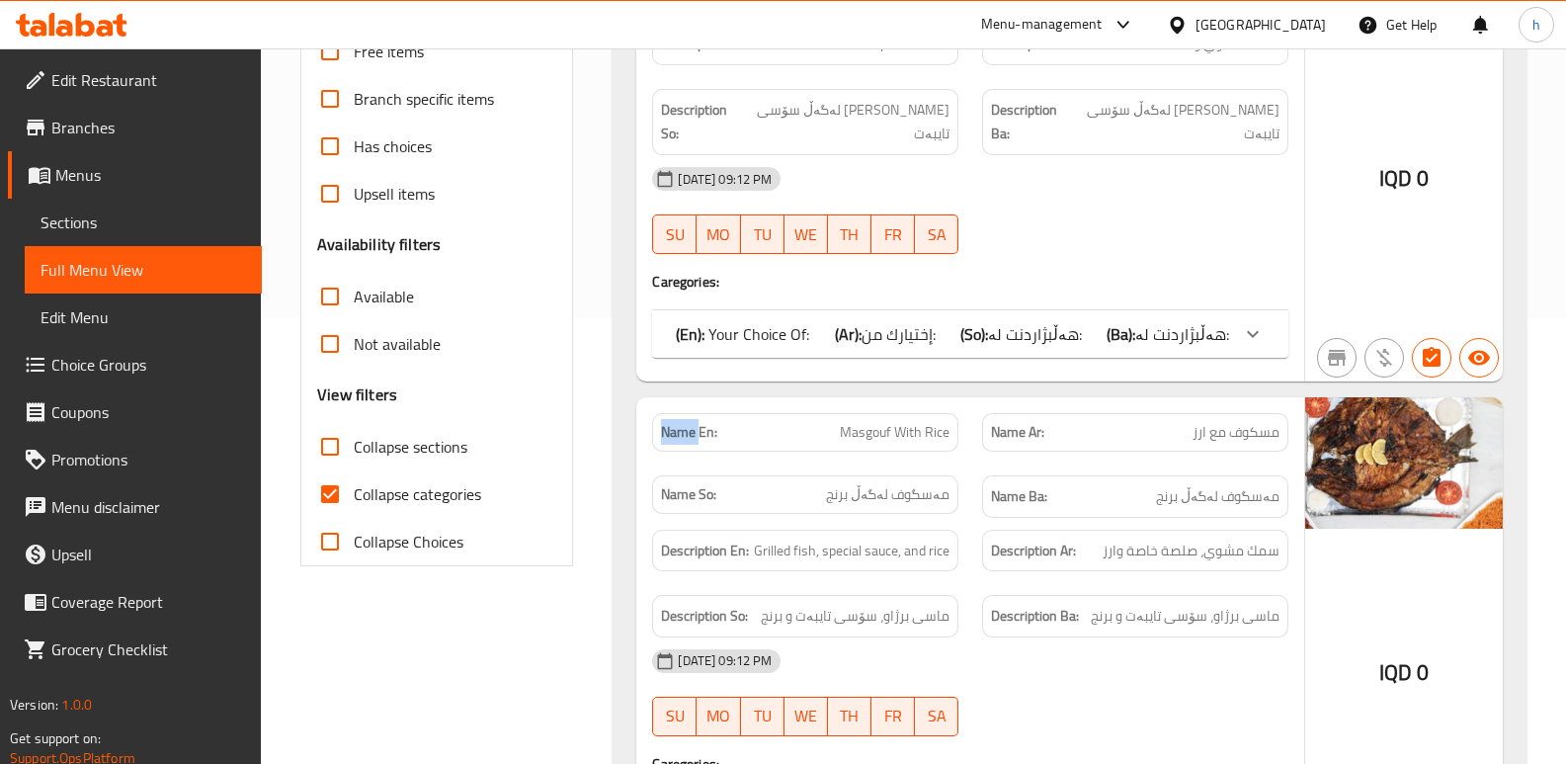
scroll to position [327, 0]
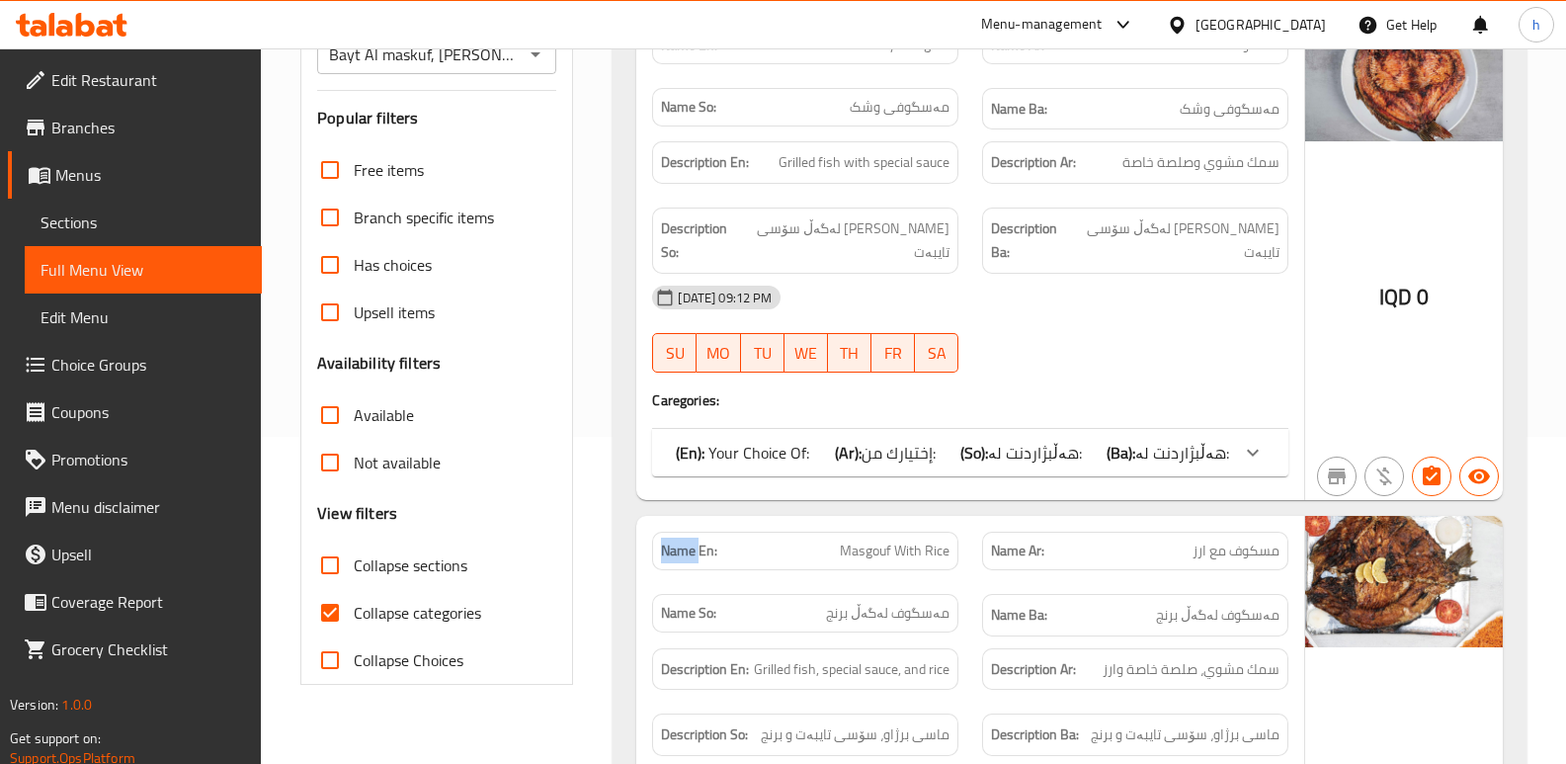
click at [338, 609] on input "Collapse categories" at bounding box center [329, 612] width 47 height 47
checkbox input "false"
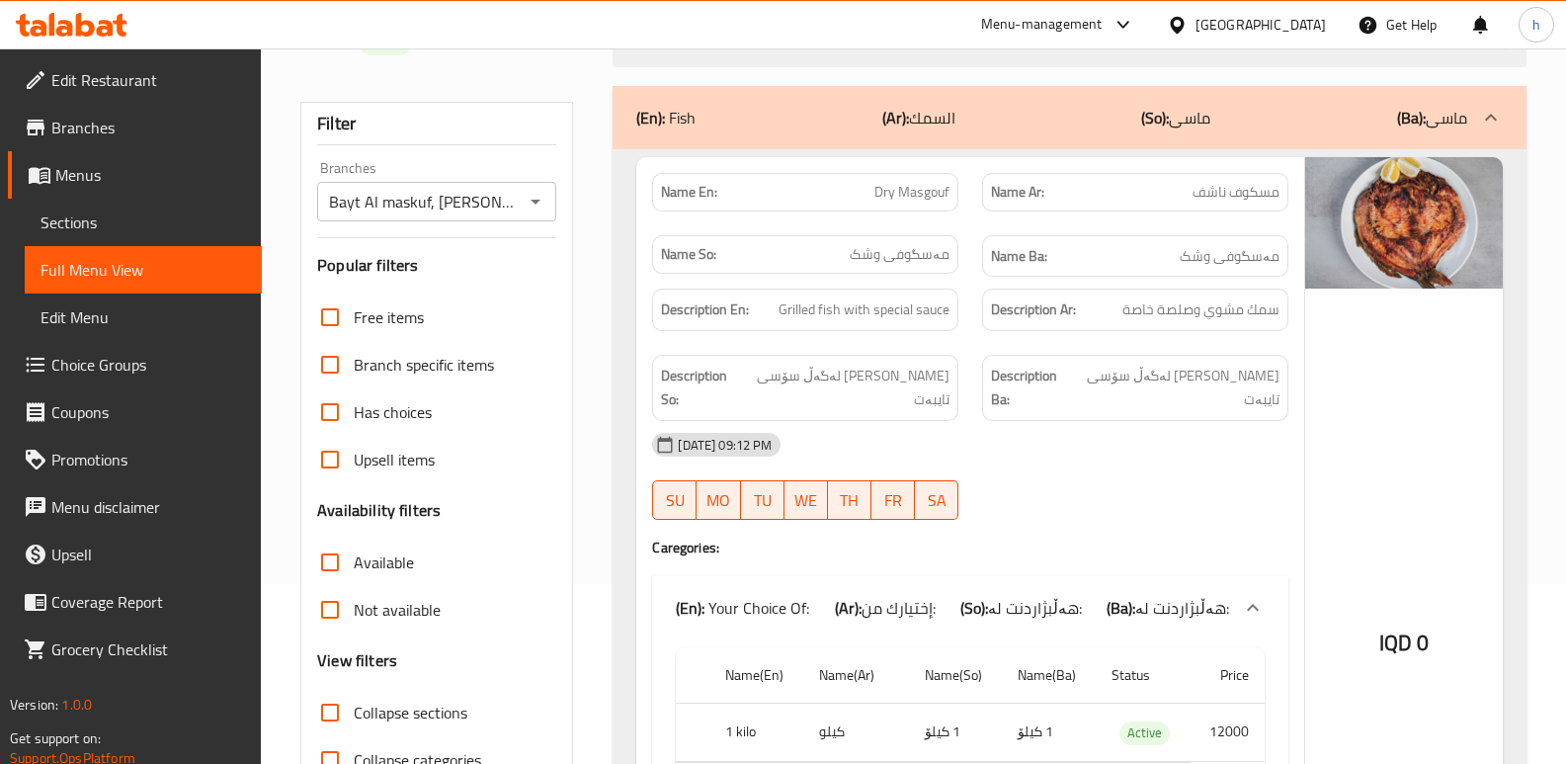
scroll to position [66, 0]
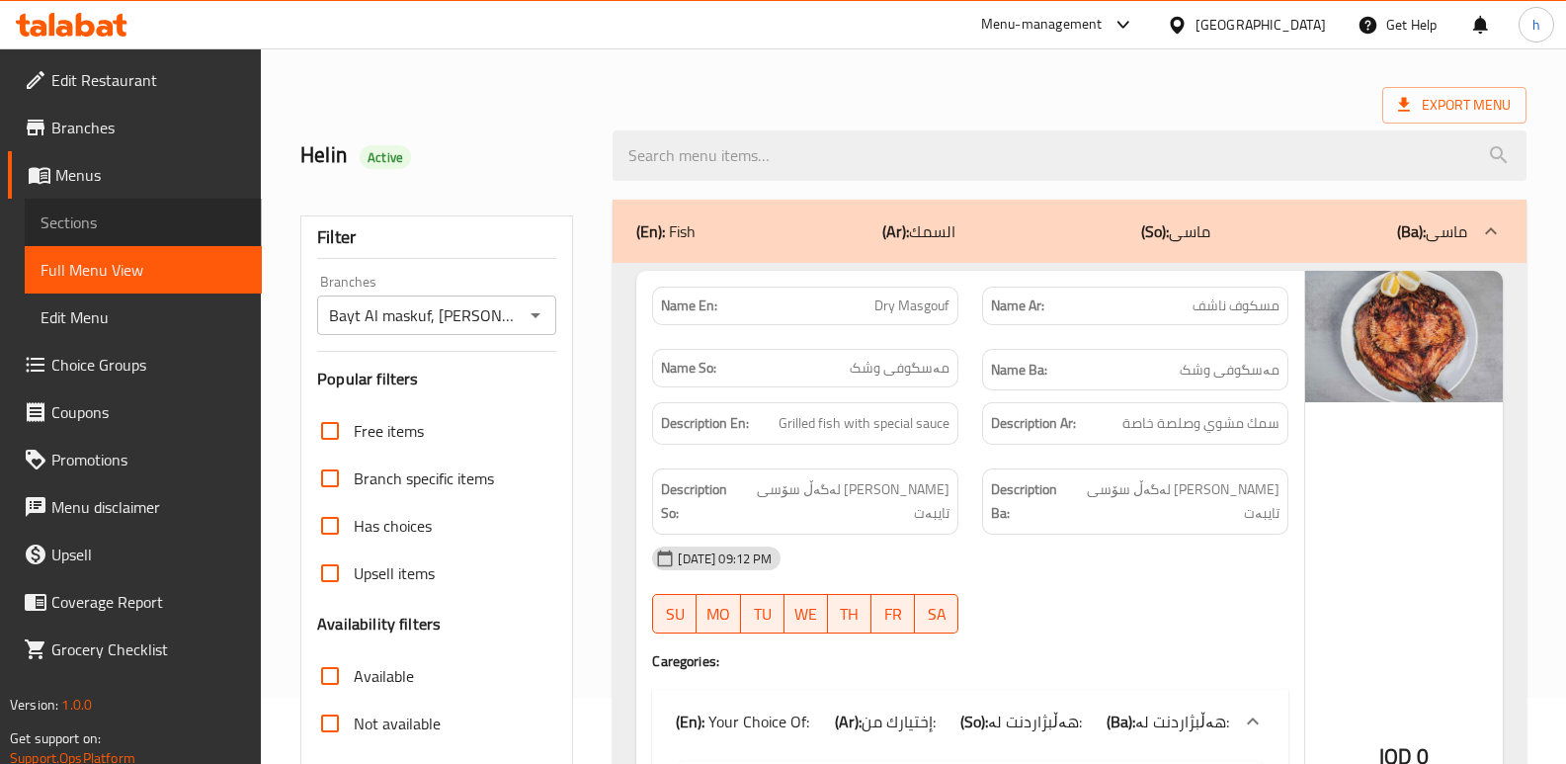
click at [70, 202] on link "Sections" at bounding box center [143, 222] width 237 height 47
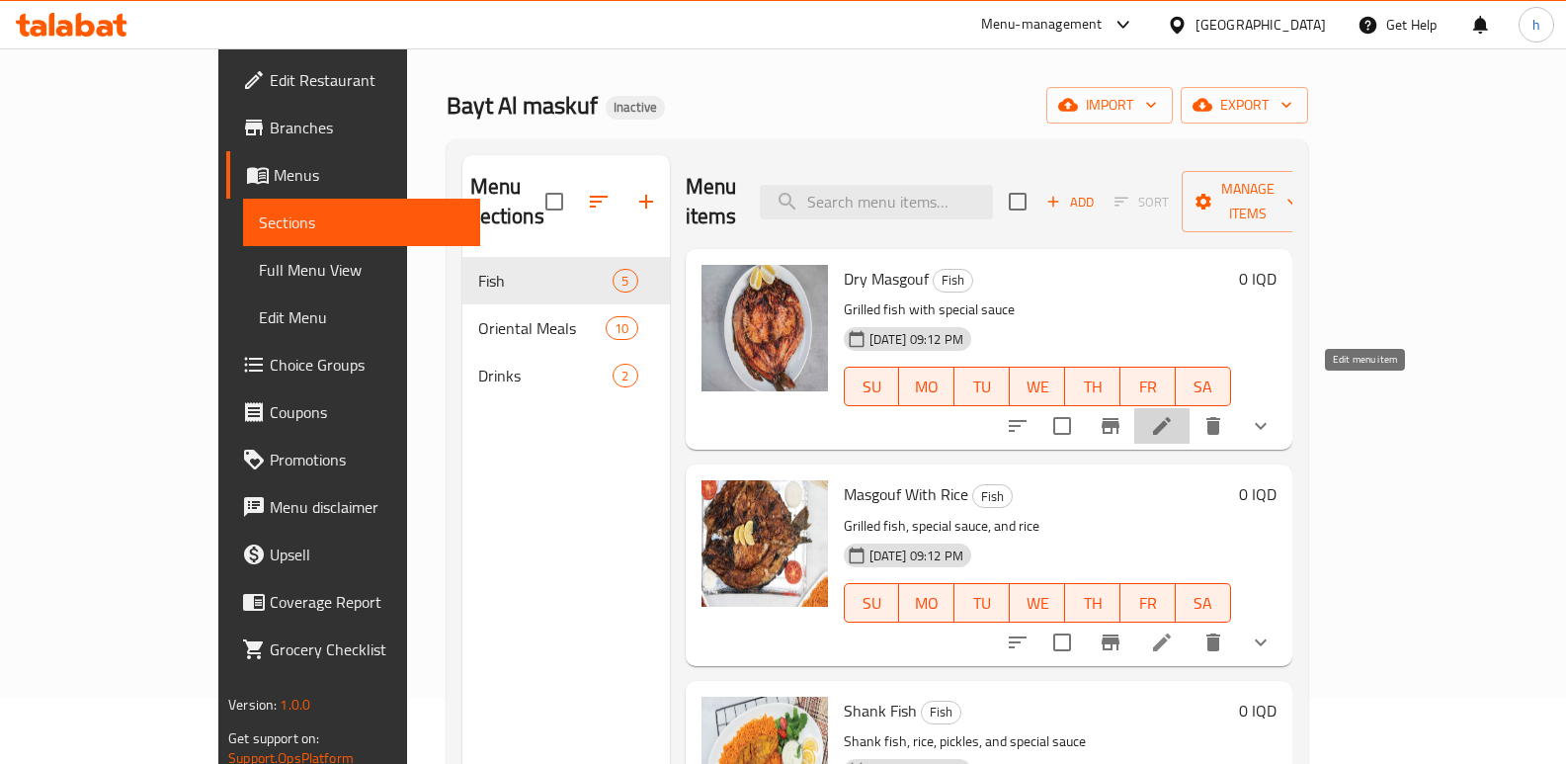
click at [1174, 414] on icon at bounding box center [1162, 426] width 24 height 24
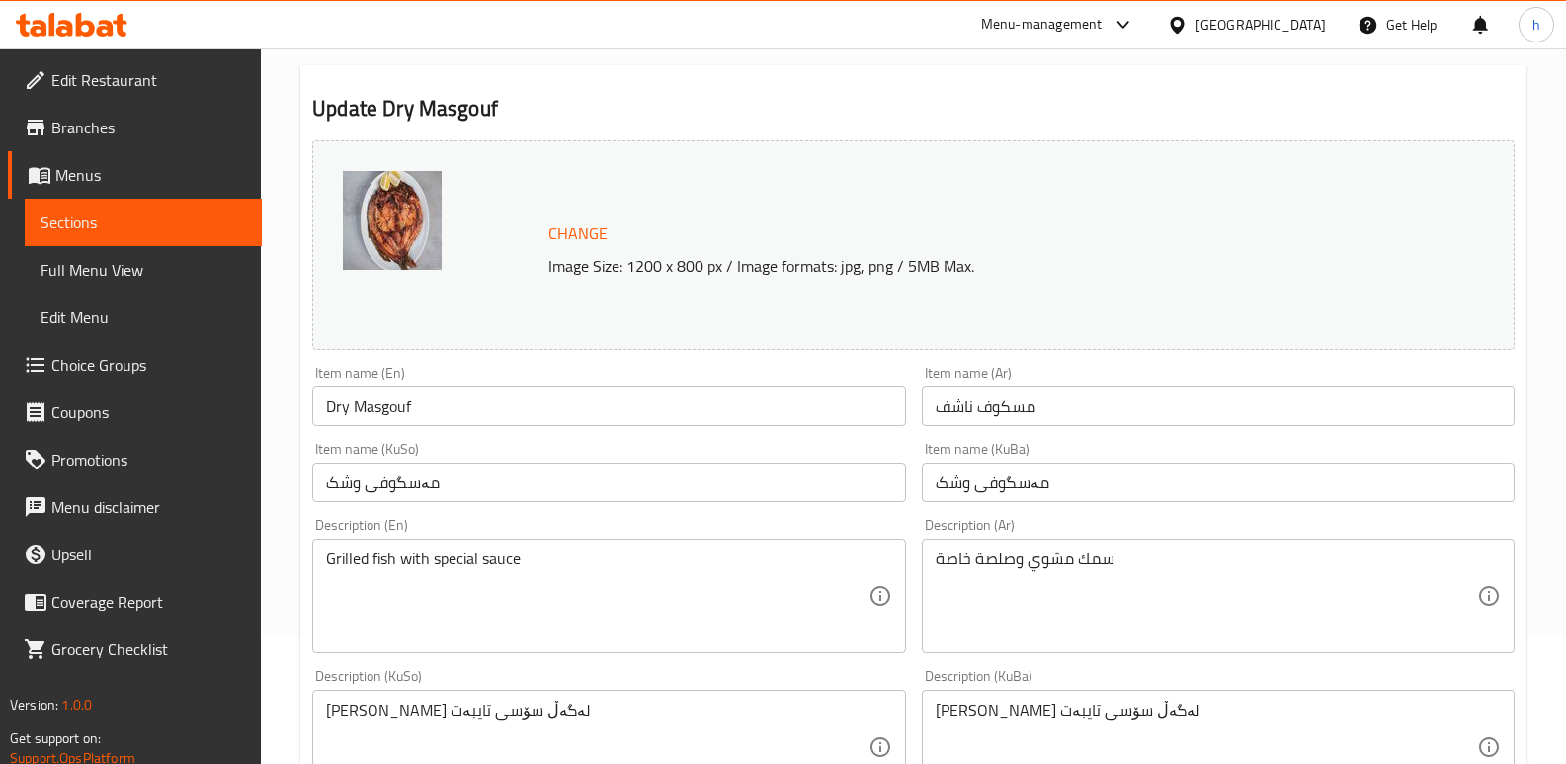
scroll to position [142, 0]
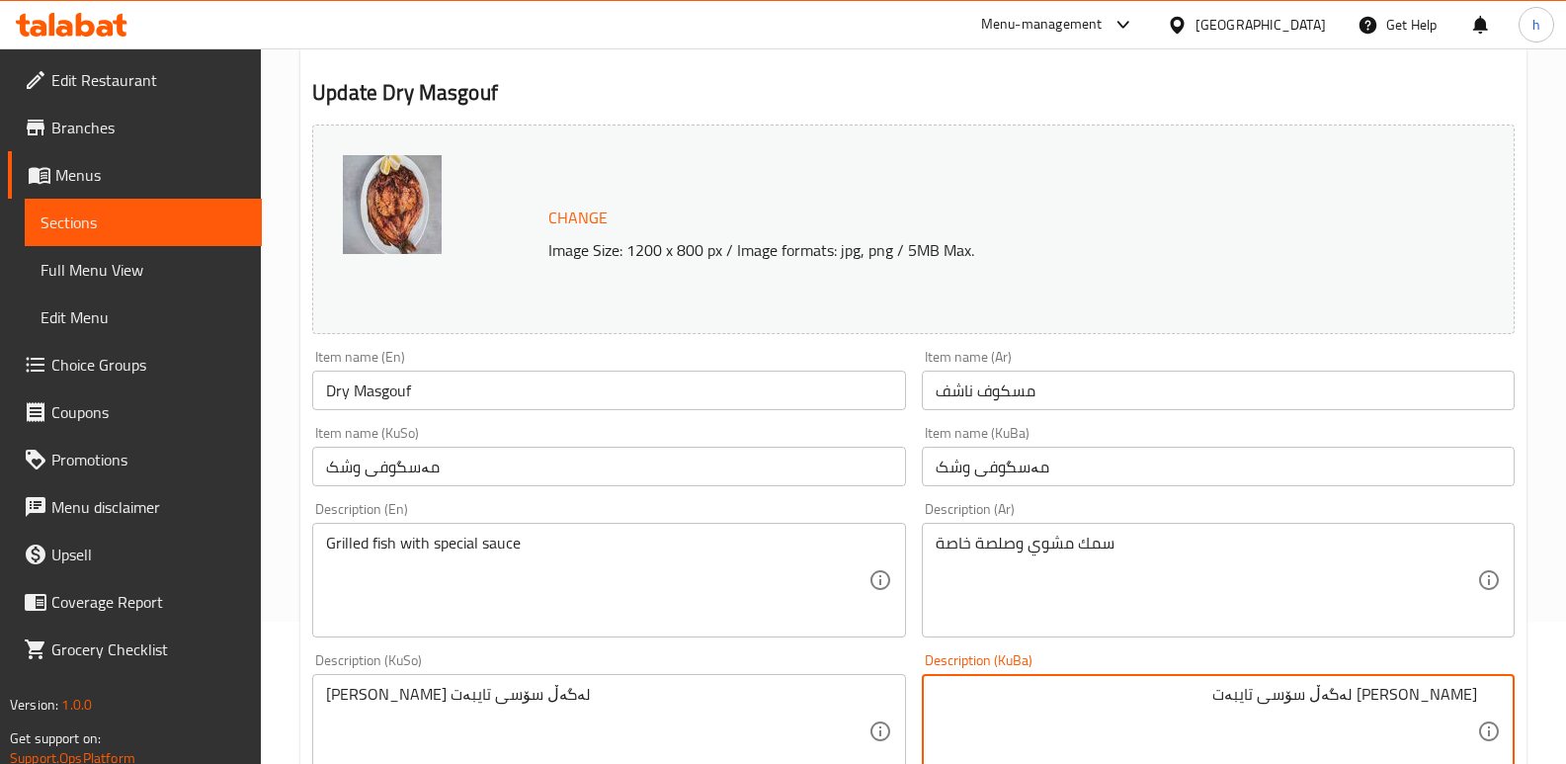
click at [1383, 703] on textarea "[PERSON_NAME] لەگەڵ سۆسی تایبەت" at bounding box center [1205, 732] width 541 height 94
type textarea "ماسی برژاو و سۆسی تایبەت"
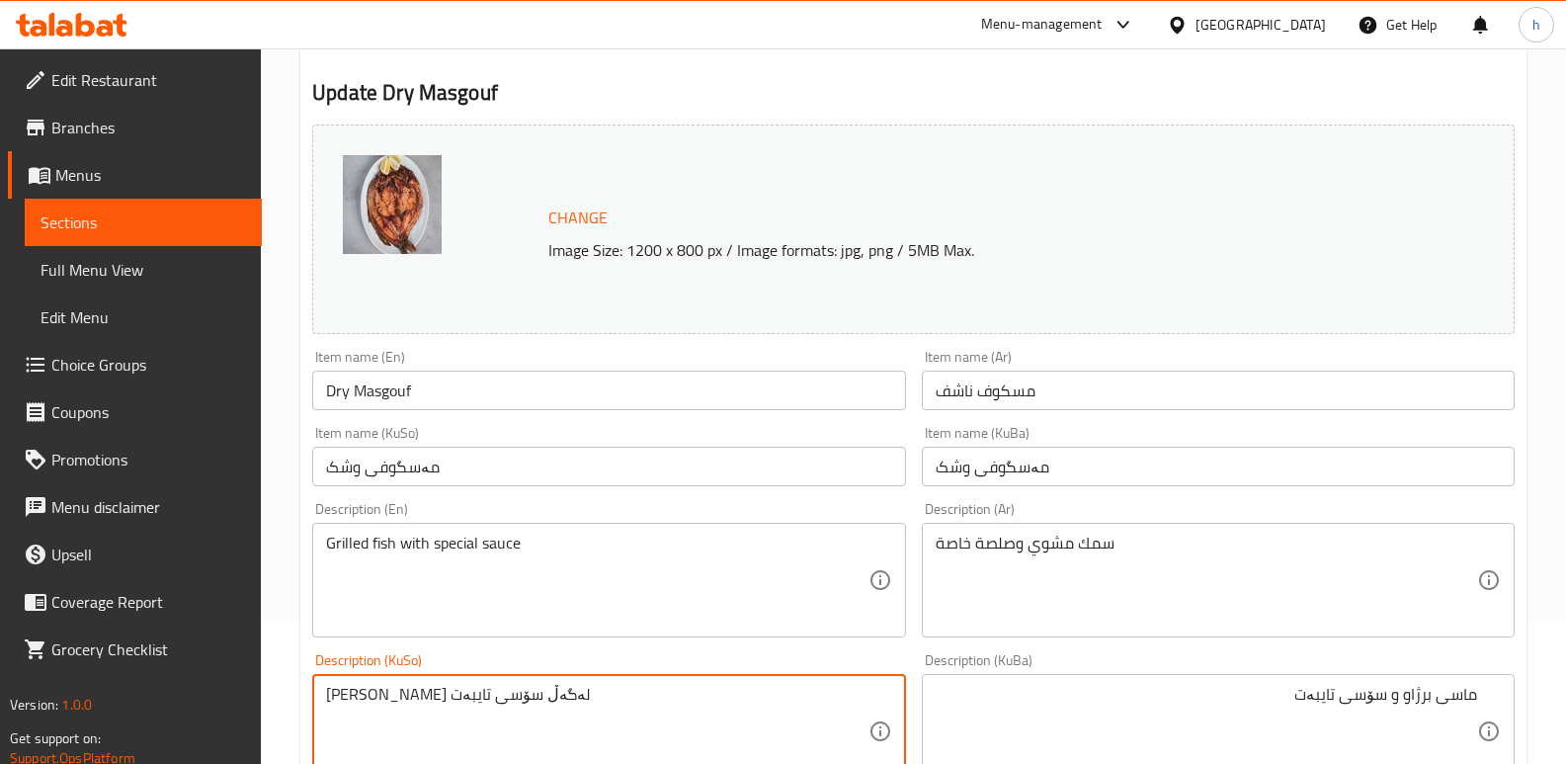
drag, startPoint x: 528, startPoint y: 709, endPoint x: 121, endPoint y: 662, distance: 409.7
paste textarea
type textarea "ماسی برژاو و سۆسی تایبەت"
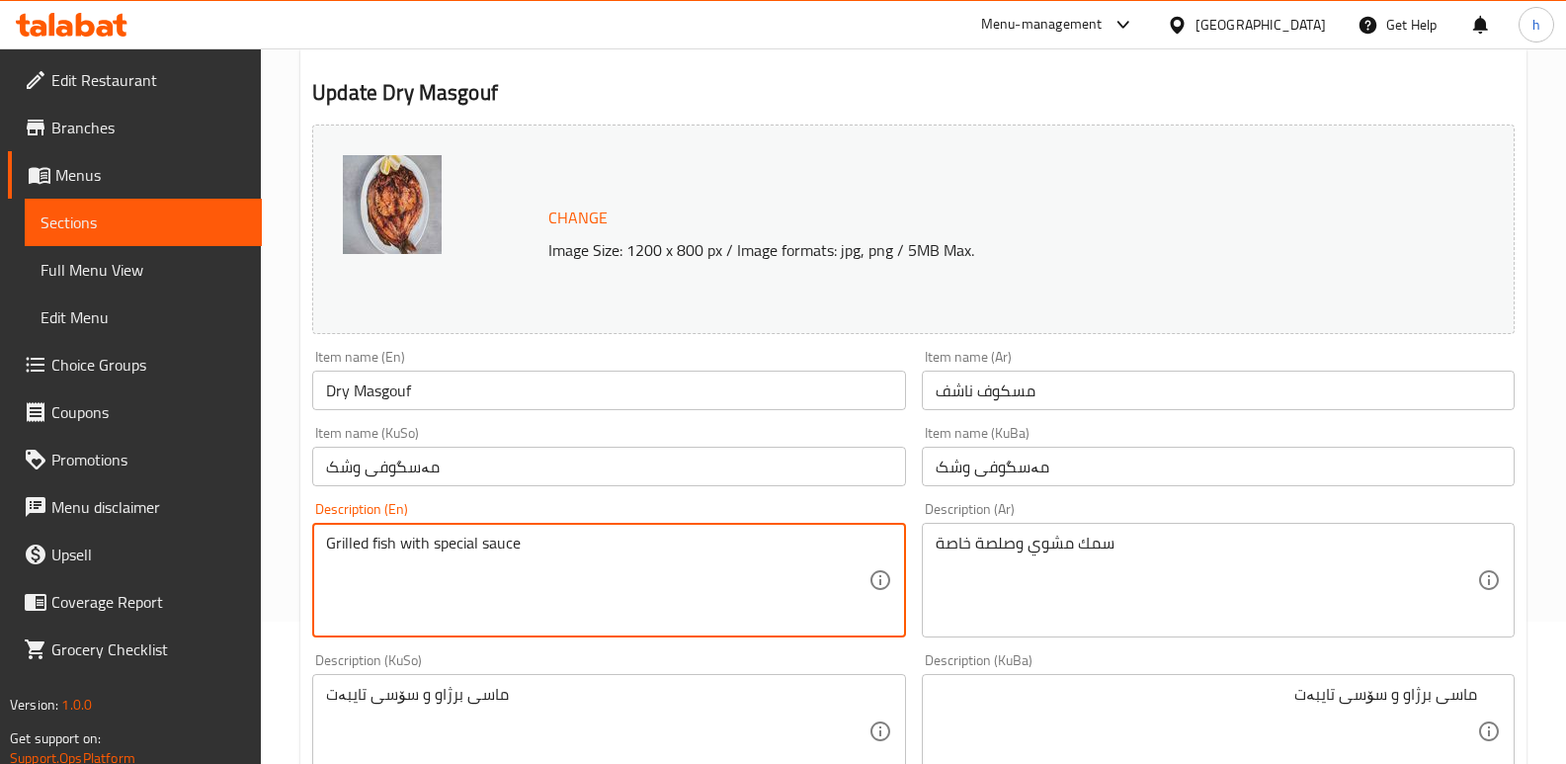
click at [419, 534] on textarea "Grilled fish with special sauce" at bounding box center [596, 580] width 541 height 94
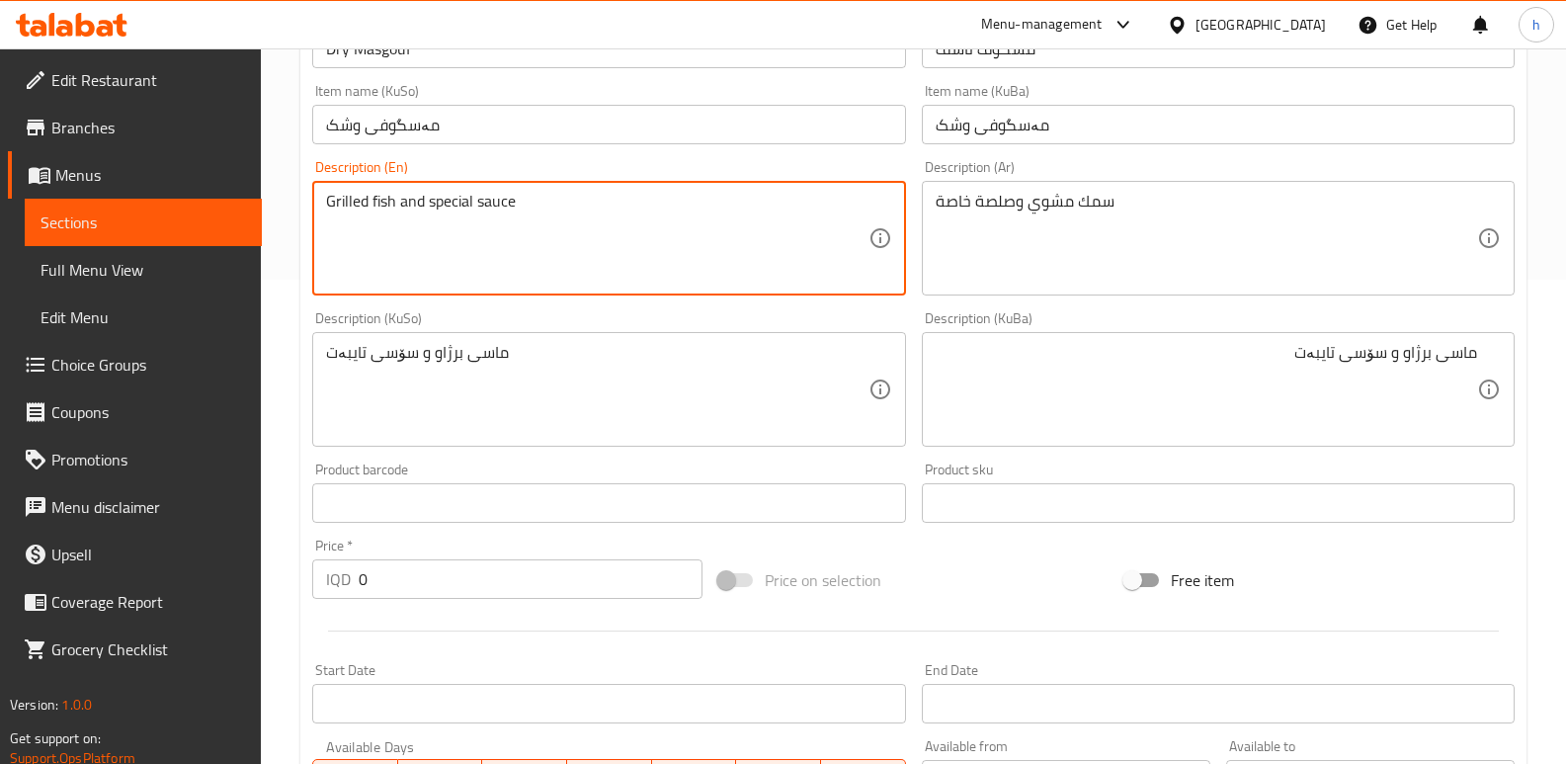
scroll to position [1104, 0]
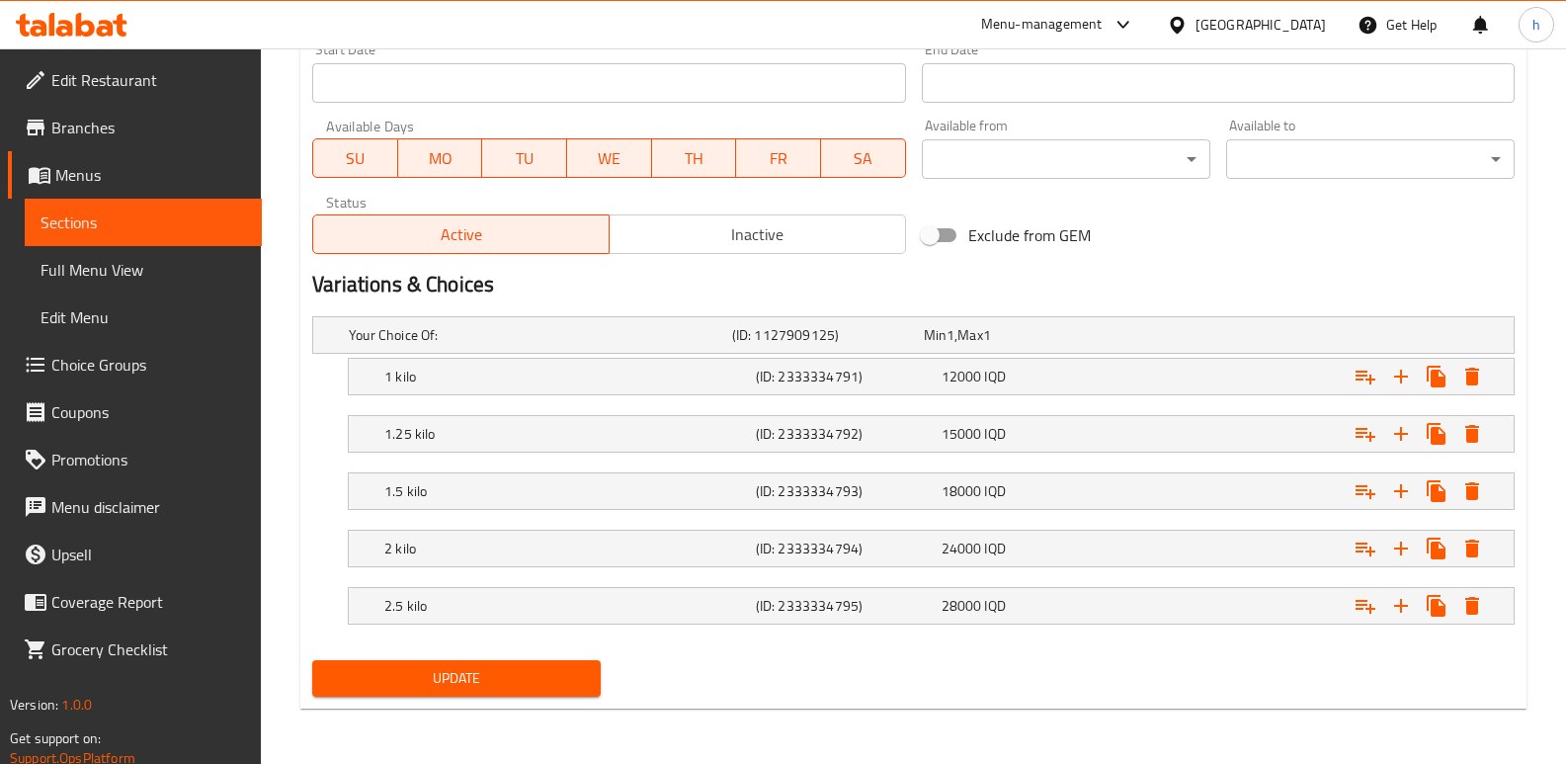
type textarea "Grilled fish and special sauce"
click at [535, 694] on button "Update" at bounding box center [456, 678] width 288 height 37
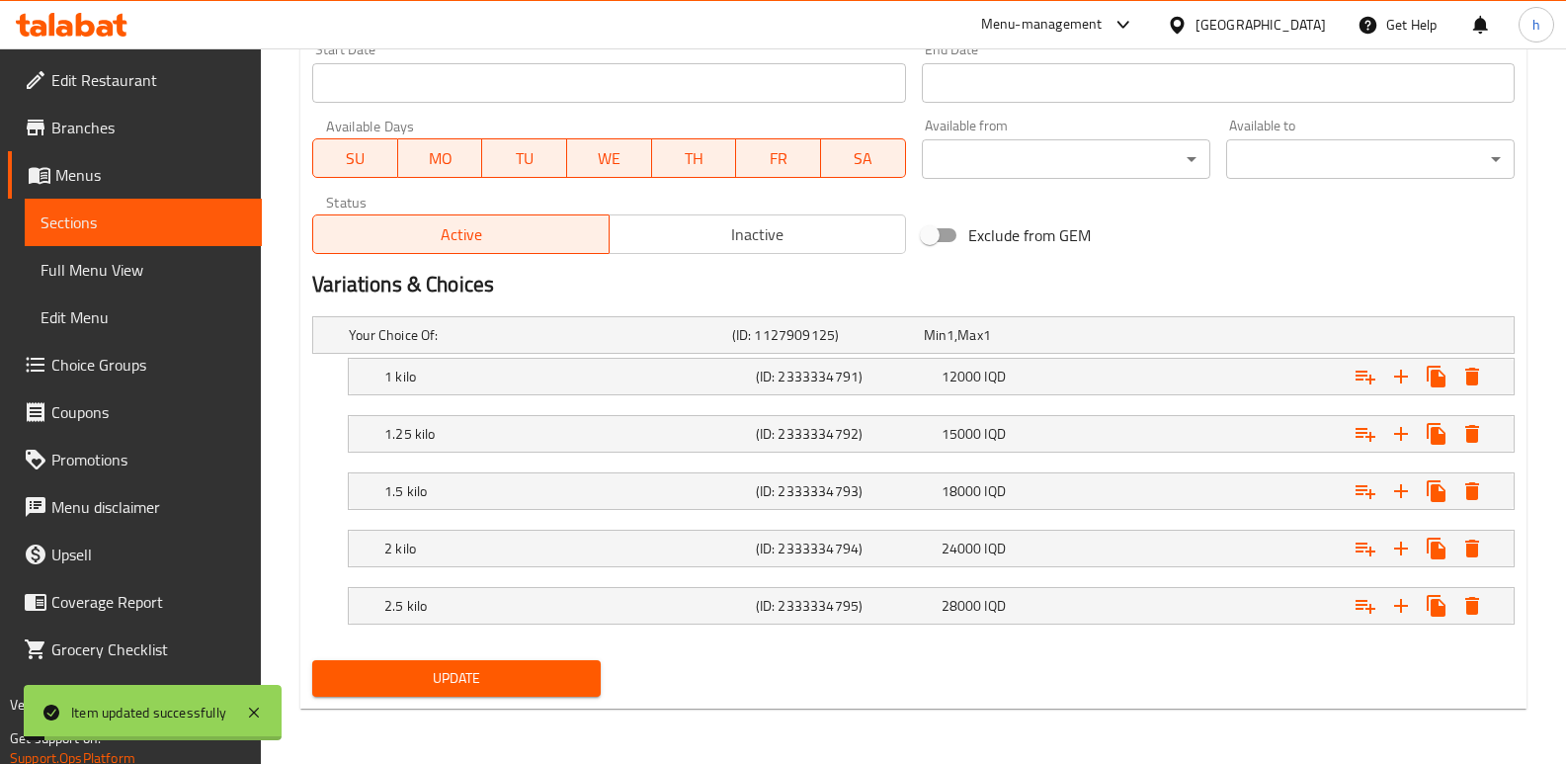
click at [83, 246] on link "Full Menu View" at bounding box center [143, 269] width 237 height 47
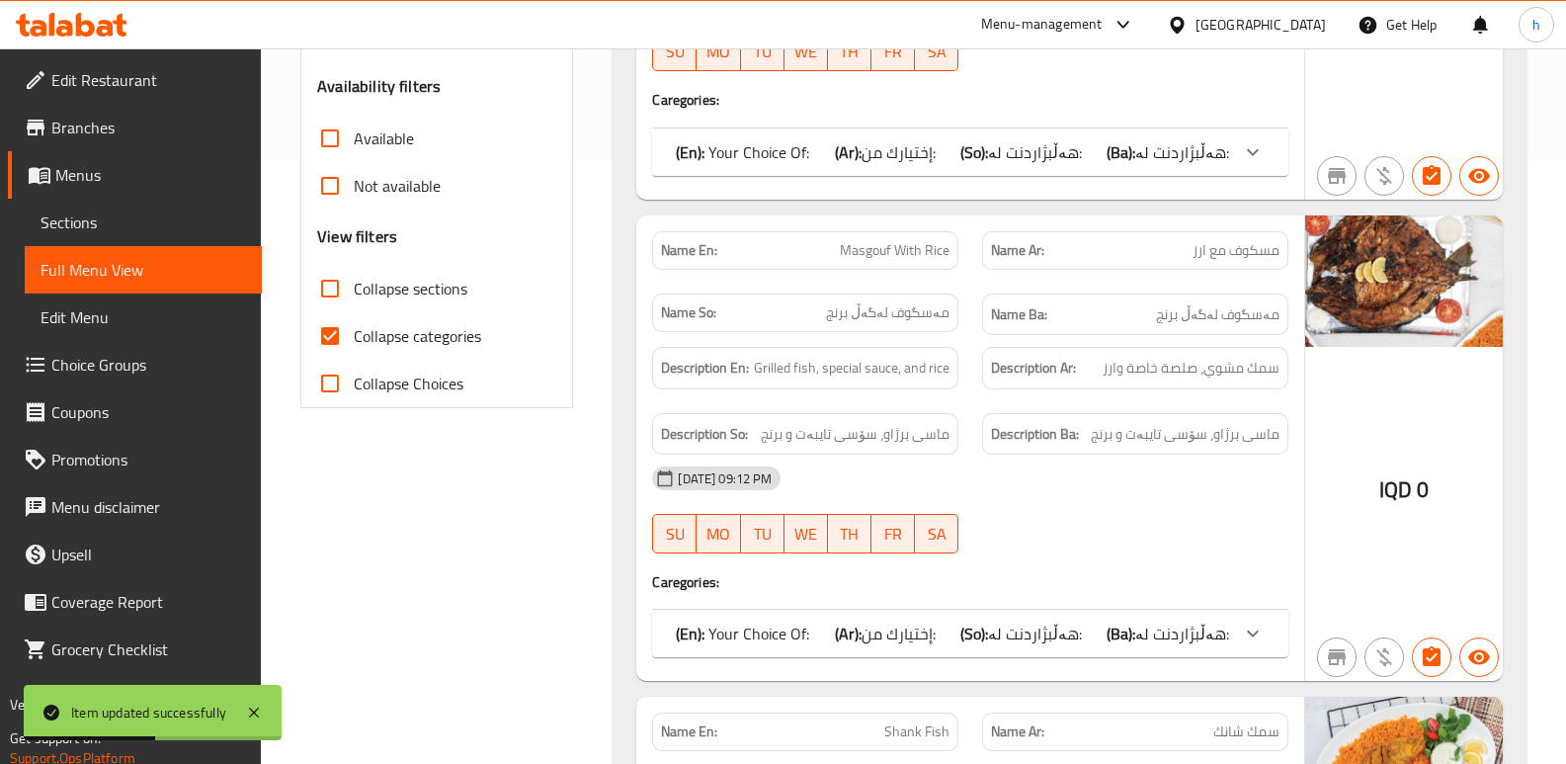
scroll to position [578, 0]
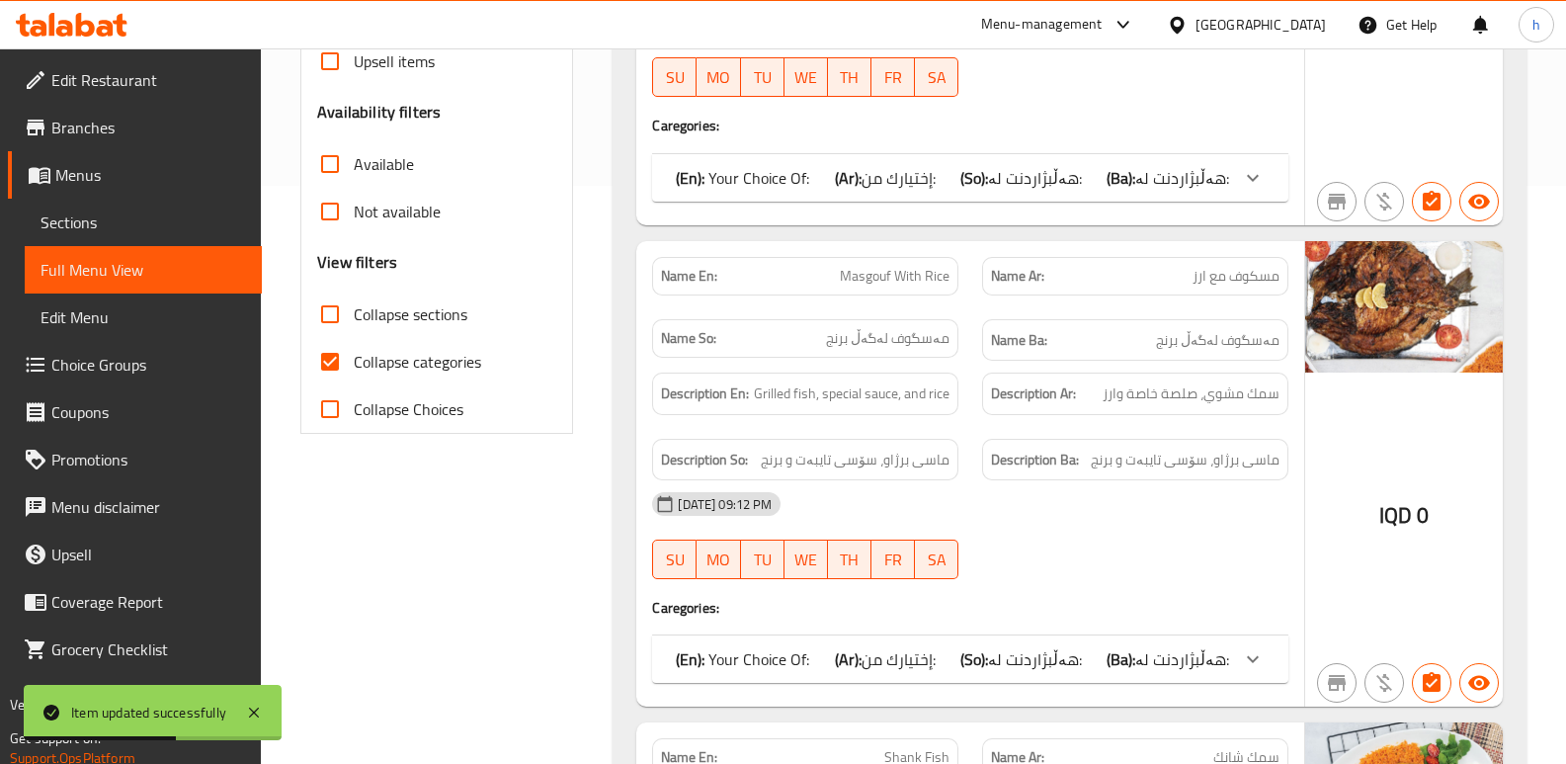
click at [325, 360] on input "Collapse categories" at bounding box center [329, 361] width 47 height 47
checkbox input "false"
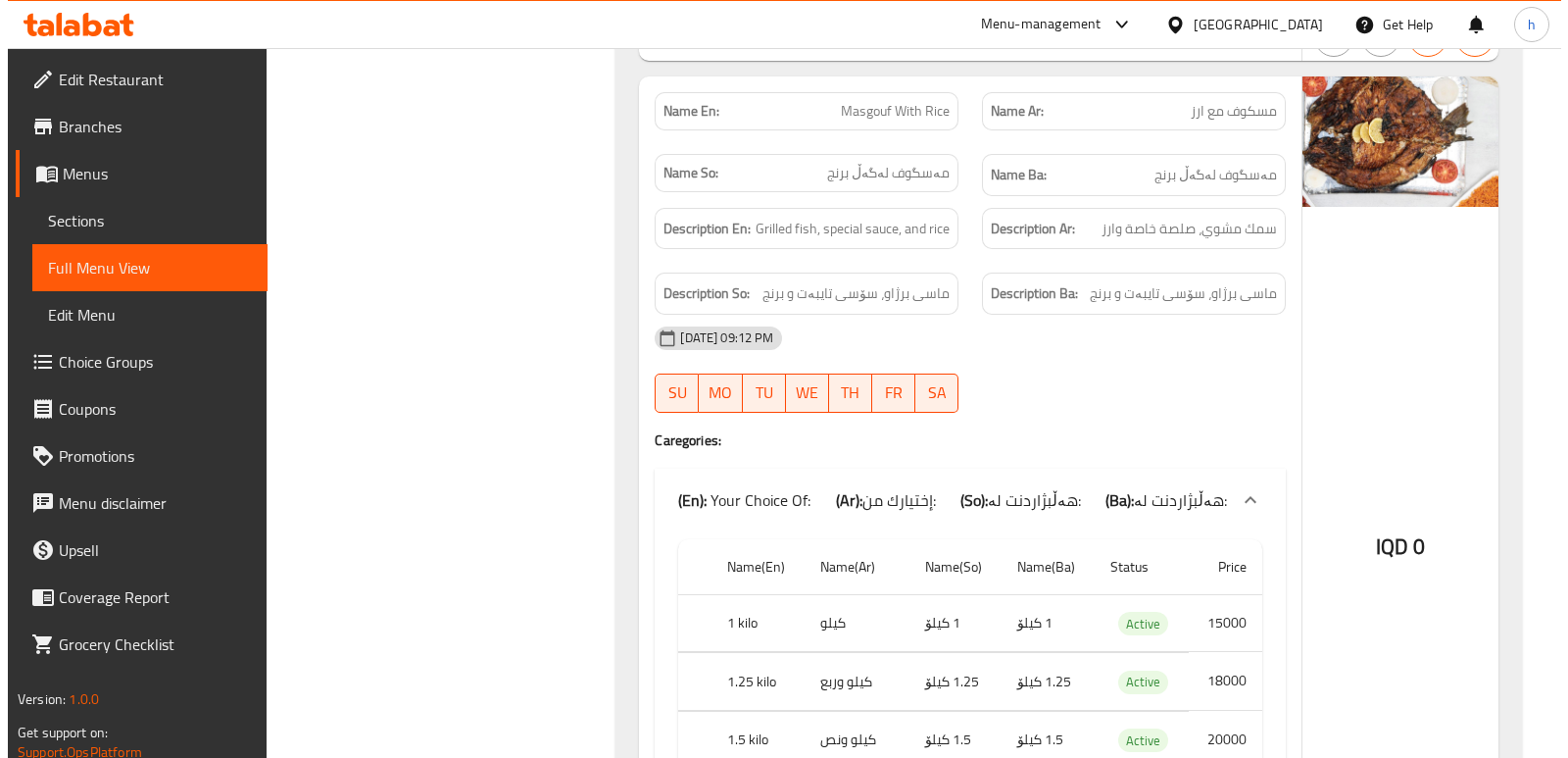
scroll to position [0, 0]
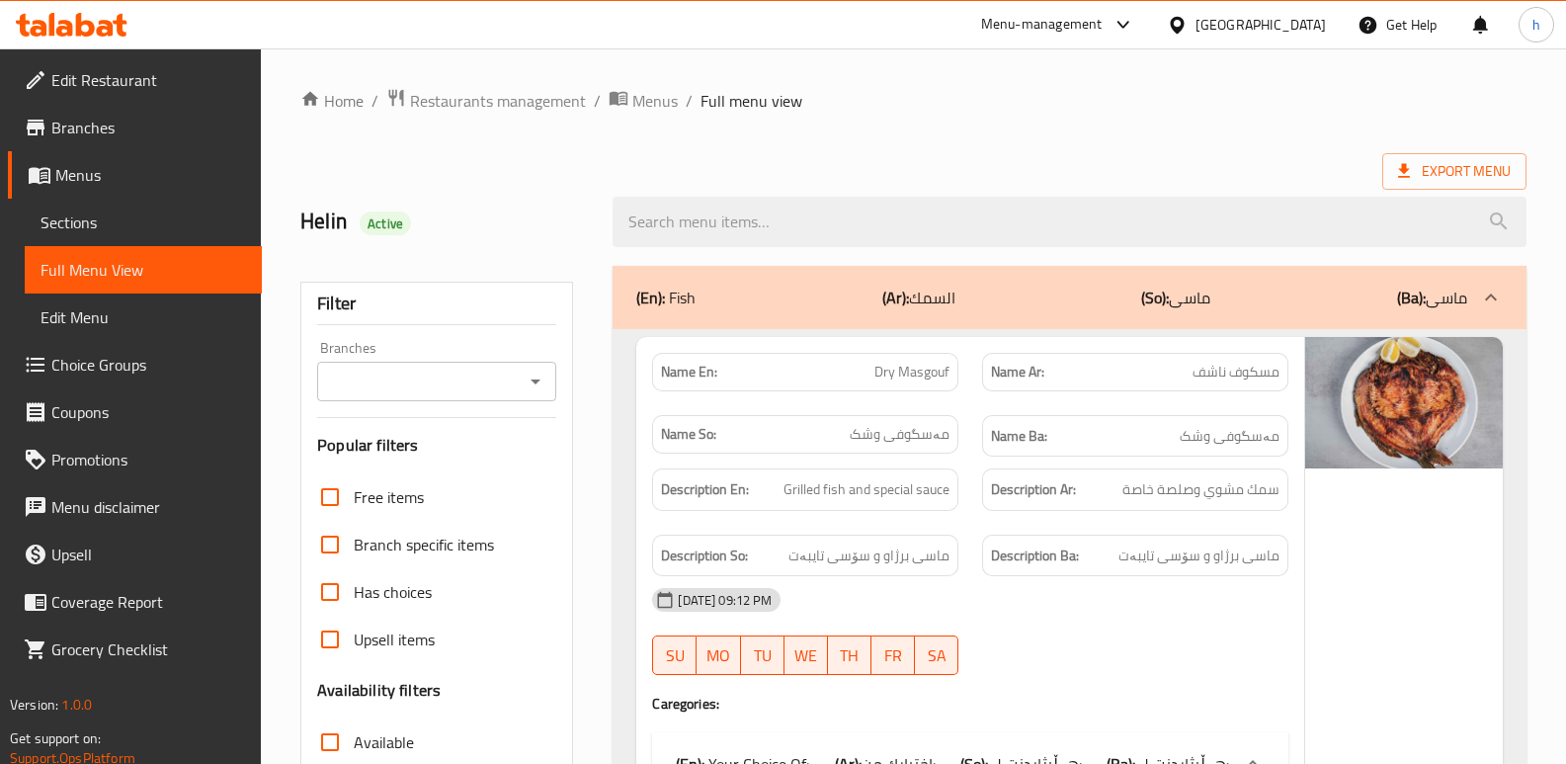
click at [447, 376] on input "Branches" at bounding box center [420, 381] width 195 height 28
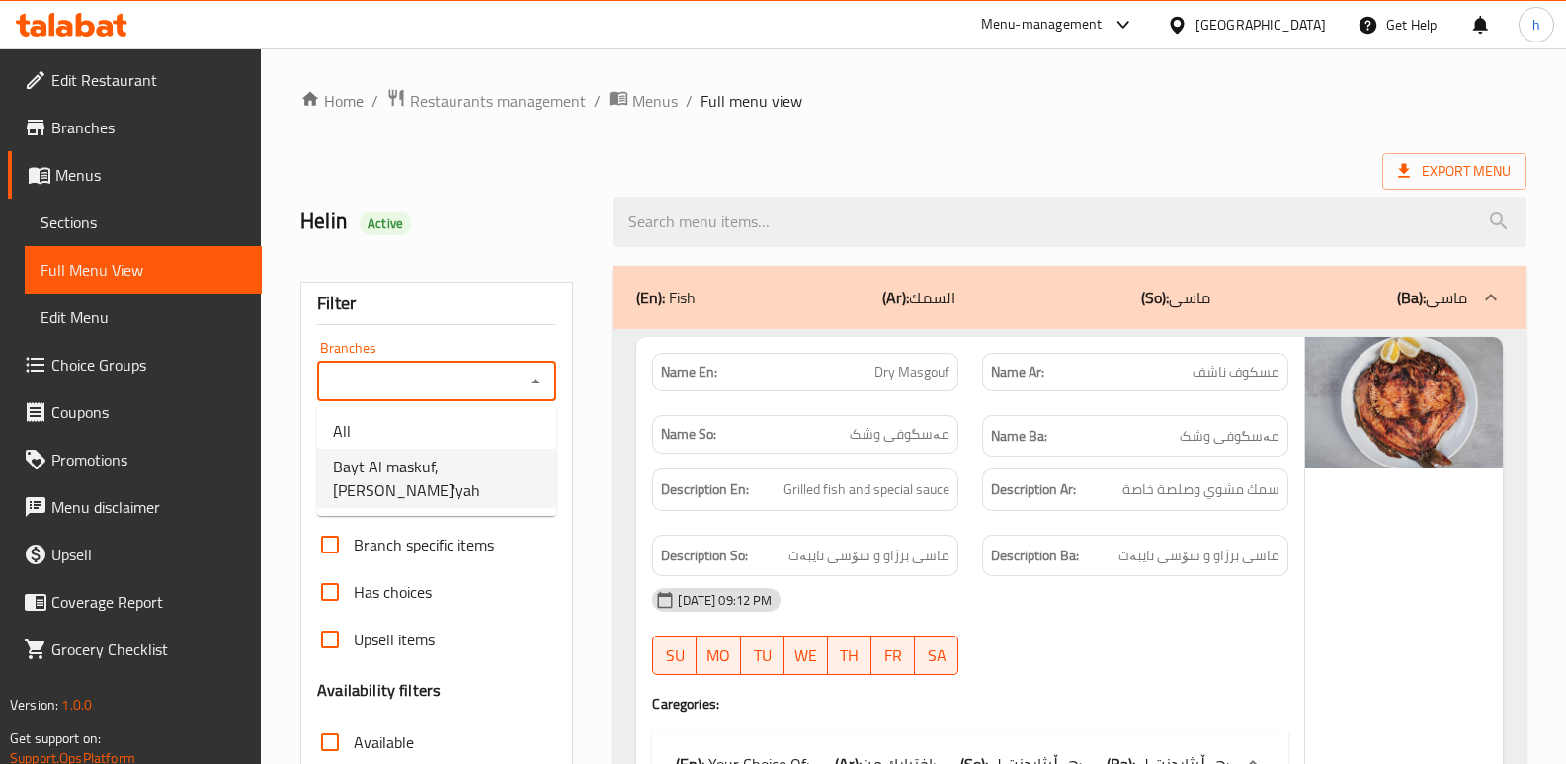
click at [453, 467] on span "Bayt Al maskuf, Al Baradi'yah" at bounding box center [436, 477] width 207 height 47
type input "Bayt Al maskuf, Al Baradi'yah"
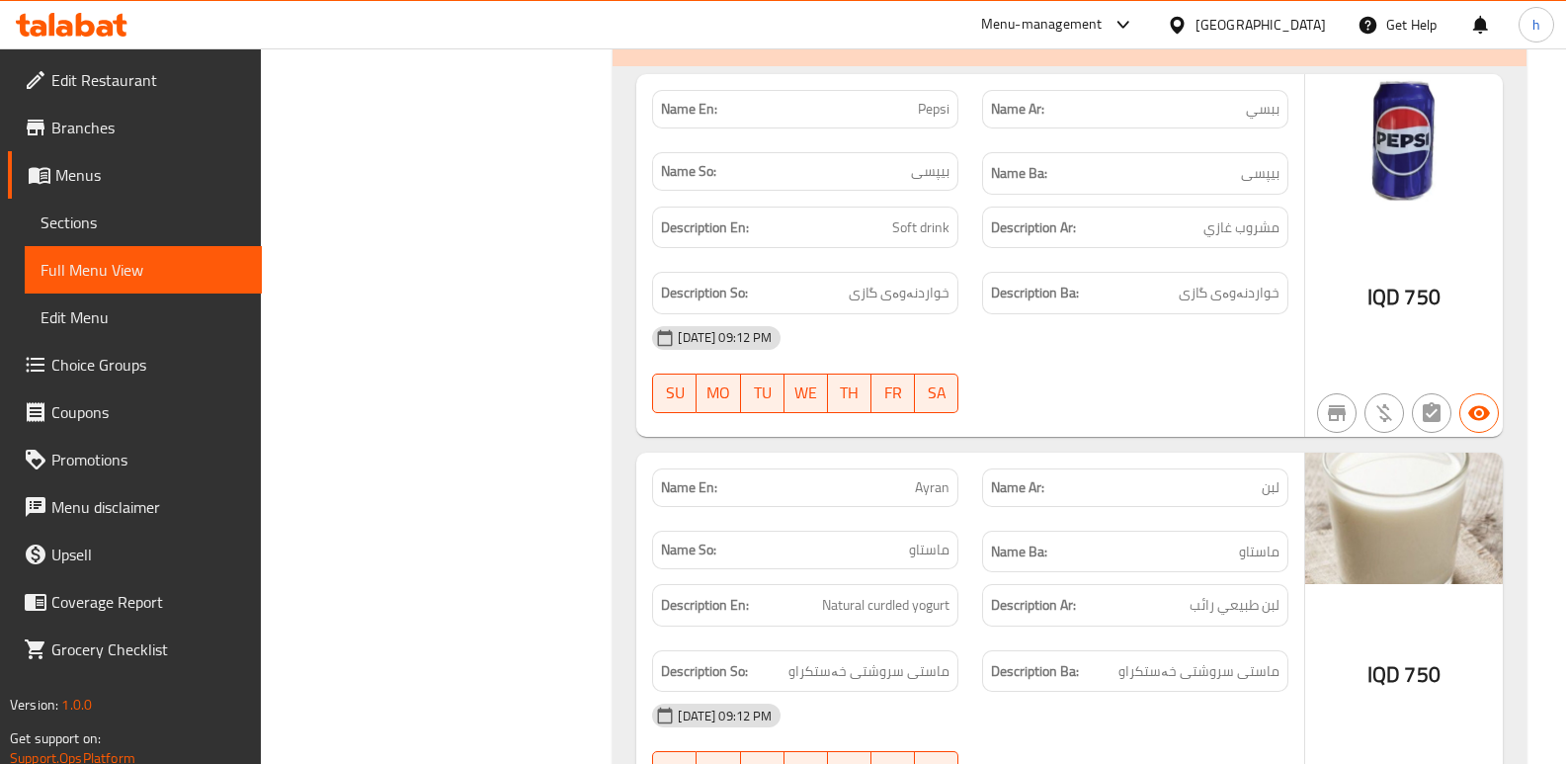
scroll to position [11221, 0]
